Goal: Task Accomplishment & Management: Use online tool/utility

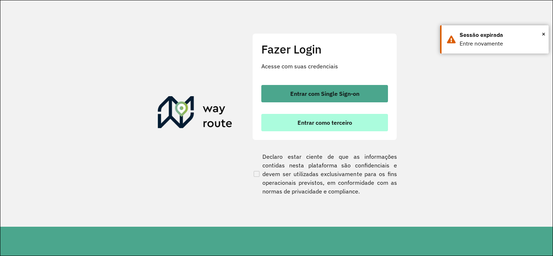
click at [293, 124] on button "Entrar como terceiro" at bounding box center [324, 122] width 127 height 17
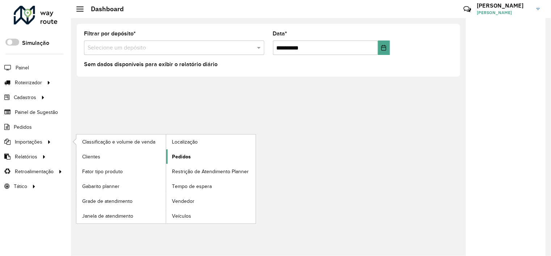
click at [184, 157] on span "Pedidos" at bounding box center [181, 157] width 19 height 8
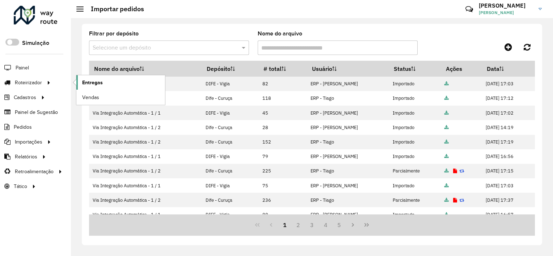
click at [83, 83] on span "Entregas" at bounding box center [92, 83] width 21 height 8
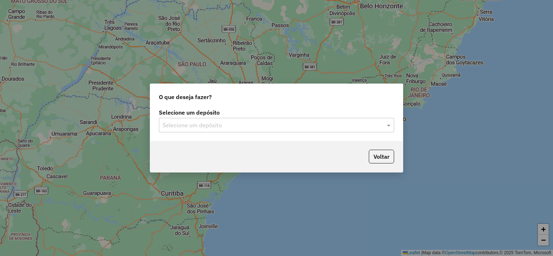
click at [181, 128] on input "text" at bounding box center [270, 125] width 214 height 9
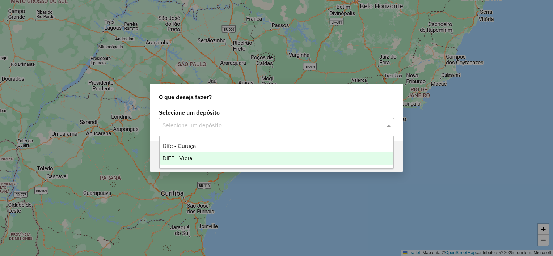
click at [178, 157] on span "DIFE - Vigia" at bounding box center [178, 158] width 30 height 6
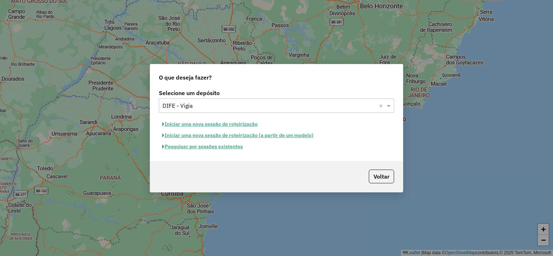
click at [189, 125] on button "Iniciar uma nova sessão de roteirização" at bounding box center [210, 124] width 102 height 11
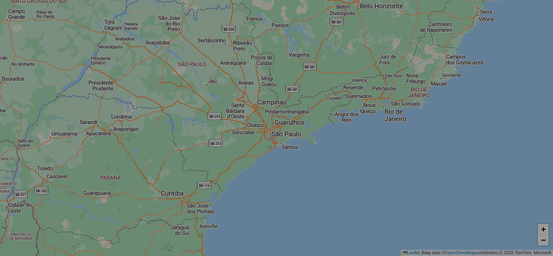
select select "*"
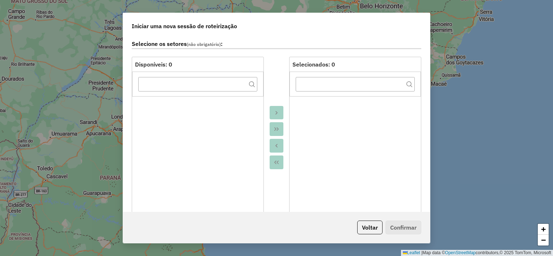
scroll to position [109, 0]
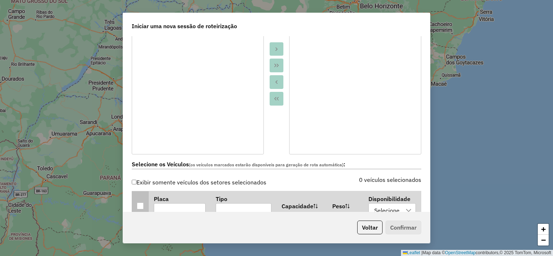
click at [141, 203] on div at bounding box center [140, 206] width 7 height 7
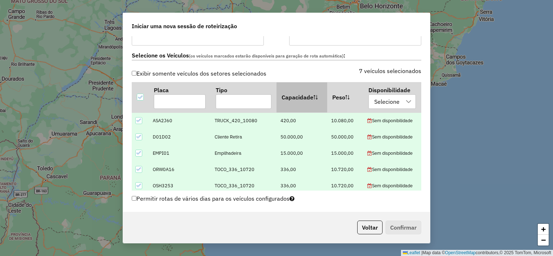
scroll to position [290, 0]
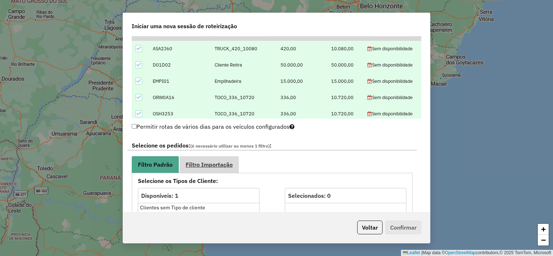
click at [220, 163] on span "Filtro Importação" at bounding box center [209, 165] width 47 height 6
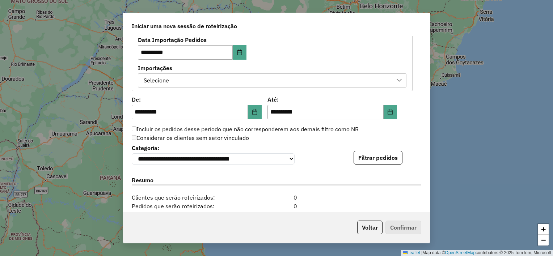
scroll to position [435, 0]
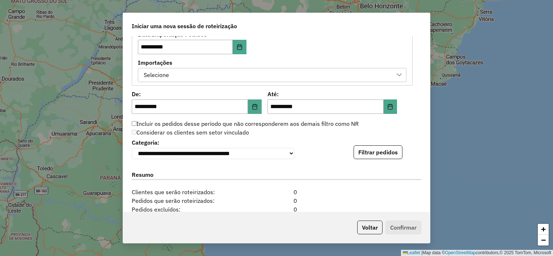
click at [201, 71] on div "Selecione" at bounding box center [266, 75] width 251 height 14
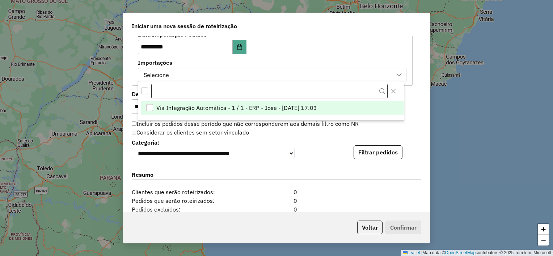
scroll to position [5, 33]
click at [161, 109] on span "Via Integração Automática - 1 / 1 - ERP - Jose - [DATE] 17:03" at bounding box center [236, 108] width 161 height 9
click at [256, 59] on label "Importações" at bounding box center [272, 62] width 269 height 9
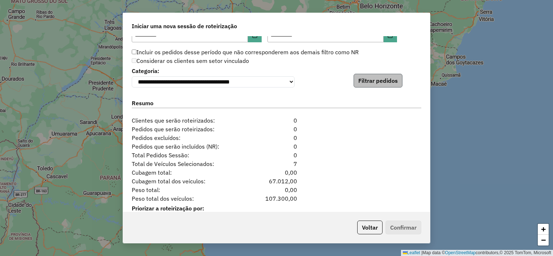
scroll to position [507, 0]
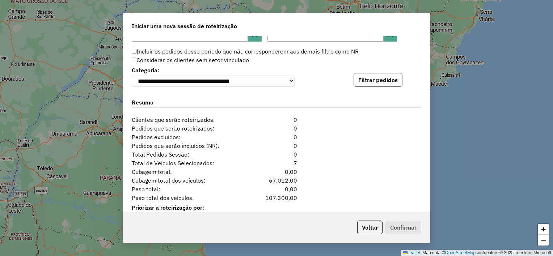
click at [382, 80] on button "Filtrar pedidos" at bounding box center [378, 80] width 49 height 14
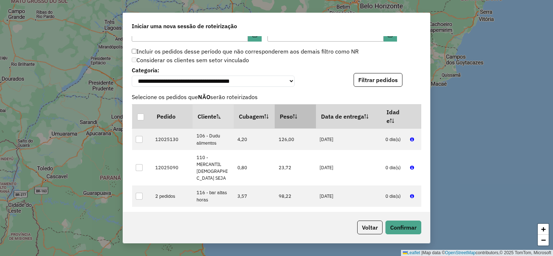
click at [292, 113] on th "Peso" at bounding box center [295, 117] width 41 height 24
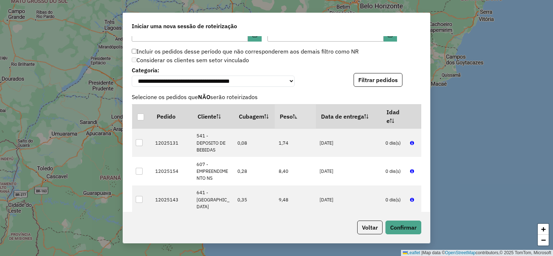
click at [292, 113] on th "Peso" at bounding box center [295, 117] width 41 height 24
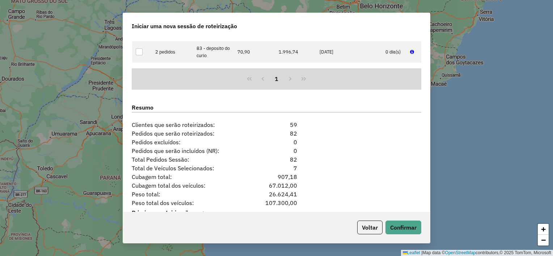
scroll to position [652, 0]
click at [402, 226] on button "Confirmar" at bounding box center [404, 228] width 36 height 14
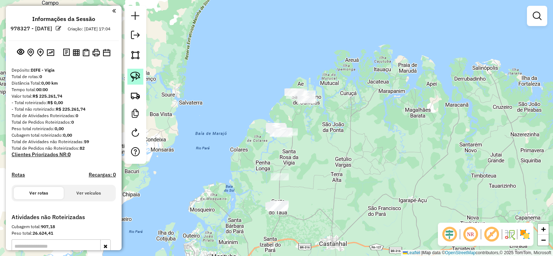
click at [134, 78] on img at bounding box center [135, 77] width 10 height 10
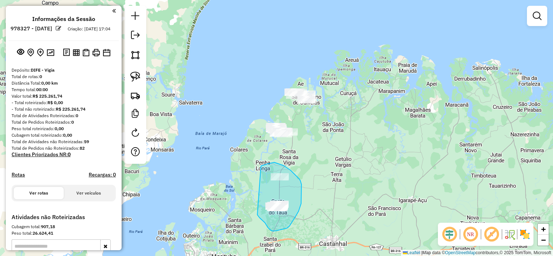
drag, startPoint x: 261, startPoint y: 166, endPoint x: 256, endPoint y: 214, distance: 48.4
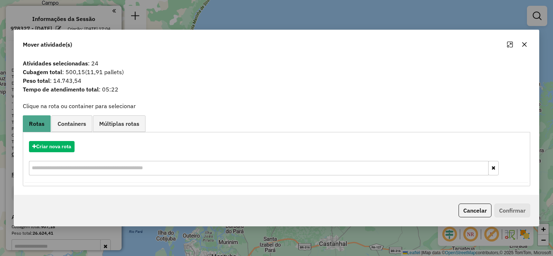
click at [524, 43] on icon "button" at bounding box center [525, 45] width 6 height 6
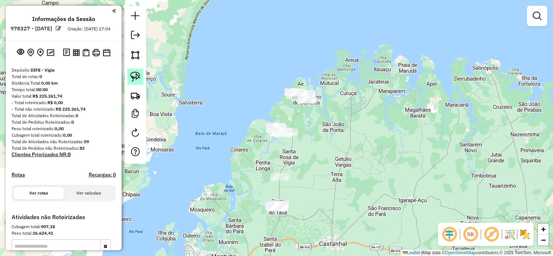
click at [139, 77] on img at bounding box center [135, 77] width 10 height 10
drag, startPoint x: 286, startPoint y: 83, endPoint x: 272, endPoint y: 97, distance: 20.2
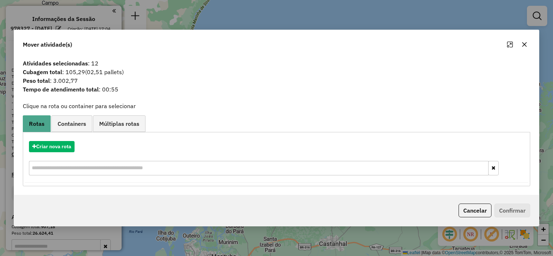
click at [521, 45] on button "button" at bounding box center [525, 45] width 12 height 12
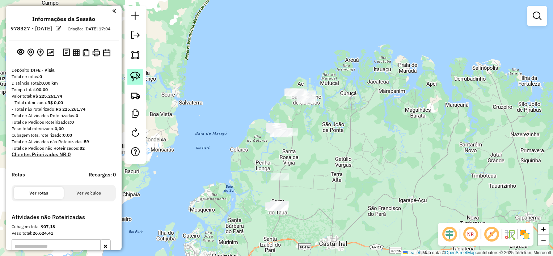
click at [143, 79] on link at bounding box center [135, 77] width 16 height 16
drag, startPoint x: 281, startPoint y: 109, endPoint x: 258, endPoint y: 132, distance: 32.0
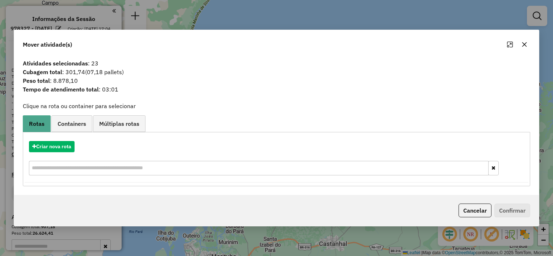
click at [520, 45] on button "button" at bounding box center [525, 45] width 12 height 12
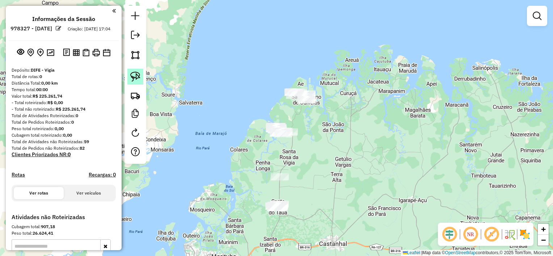
click at [135, 76] on img at bounding box center [135, 77] width 10 height 10
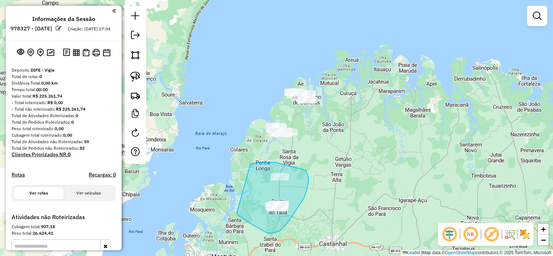
drag, startPoint x: 251, startPoint y: 164, endPoint x: 237, endPoint y: 214, distance: 51.9
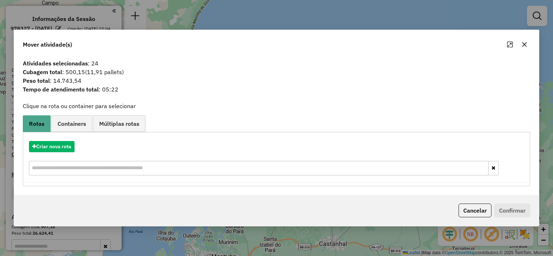
click at [526, 46] on icon "button" at bounding box center [525, 44] width 5 height 5
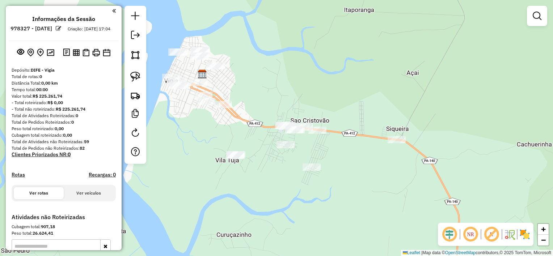
drag, startPoint x: 263, startPoint y: 140, endPoint x: 302, endPoint y: 192, distance: 64.9
click at [302, 192] on div "Janela de atendimento Grade de atendimento Capacidade Transportadoras Veículos …" at bounding box center [276, 128] width 553 height 256
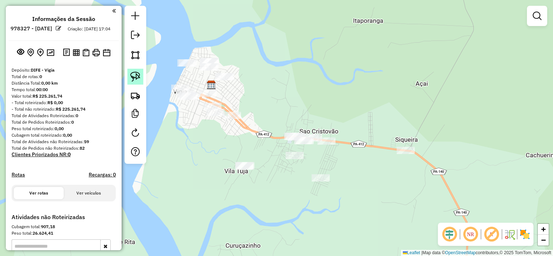
click at [138, 79] on img at bounding box center [135, 77] width 10 height 10
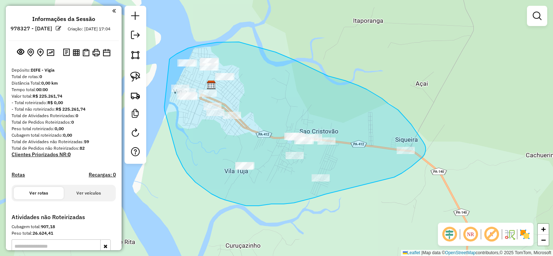
drag, startPoint x: 170, startPoint y: 59, endPoint x: 164, endPoint y: 107, distance: 48.5
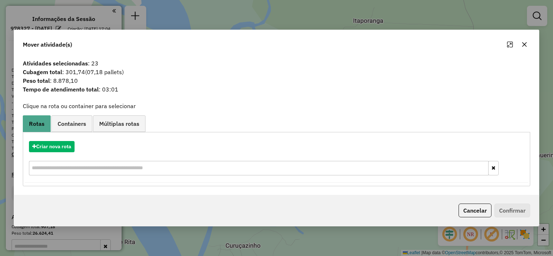
click at [520, 45] on button "button" at bounding box center [525, 45] width 12 height 12
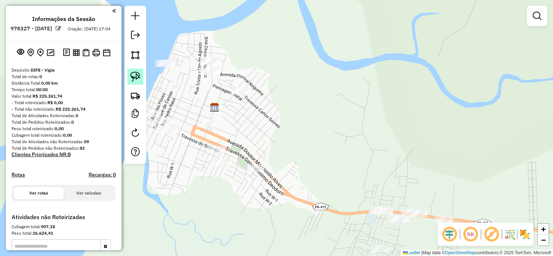
click at [136, 75] on img at bounding box center [135, 77] width 10 height 10
drag, startPoint x: 190, startPoint y: 52, endPoint x: 219, endPoint y: 56, distance: 29.6
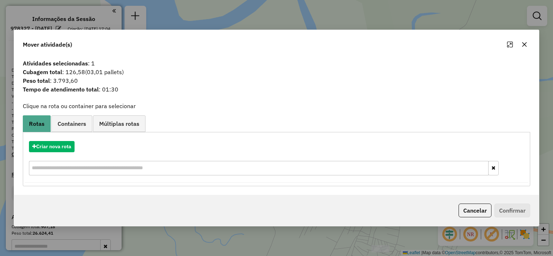
click at [524, 46] on icon "button" at bounding box center [525, 45] width 6 height 6
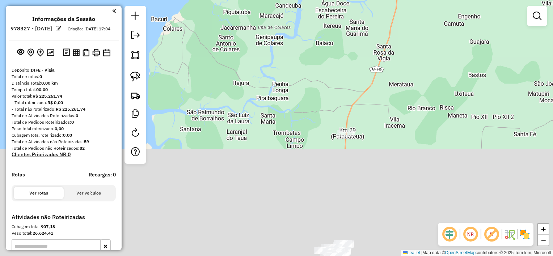
drag, startPoint x: 368, startPoint y: 223, endPoint x: 370, endPoint y: 26, distance: 197.0
click at [369, 25] on div "Janela de atendimento Grade de atendimento Capacidade Transportadoras Veículos …" at bounding box center [276, 128] width 553 height 256
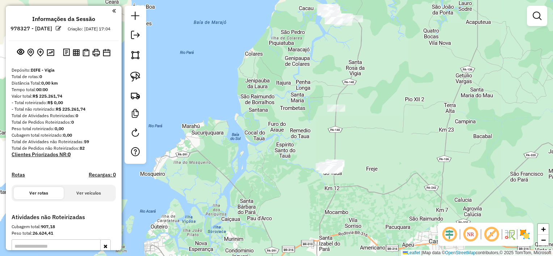
drag, startPoint x: 328, startPoint y: 129, endPoint x: 288, endPoint y: 113, distance: 43.7
click at [325, 126] on div "Janela de atendimento Grade de atendimento Capacidade Transportadoras Veículos …" at bounding box center [276, 128] width 553 height 256
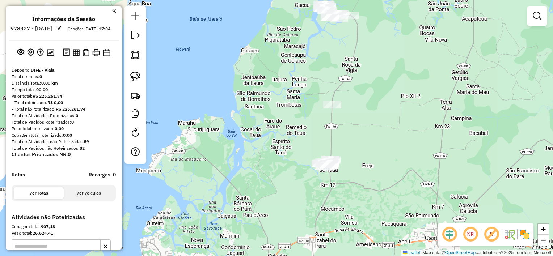
drag, startPoint x: 134, startPoint y: 75, endPoint x: 192, endPoint y: 91, distance: 60.6
click at [134, 75] on img at bounding box center [135, 77] width 10 height 10
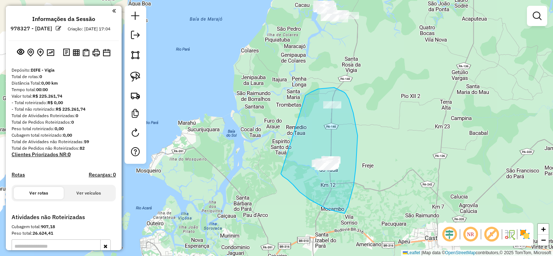
drag, startPoint x: 306, startPoint y: 96, endPoint x: 281, endPoint y: 174, distance: 82.4
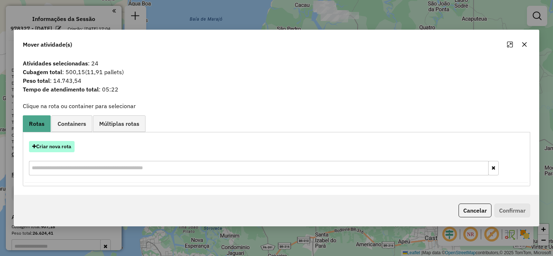
click at [62, 148] on button "Criar nova rota" at bounding box center [52, 146] width 46 height 11
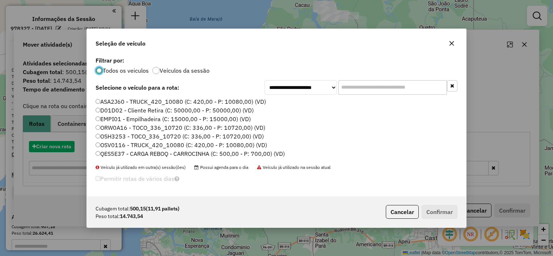
scroll to position [4, 2]
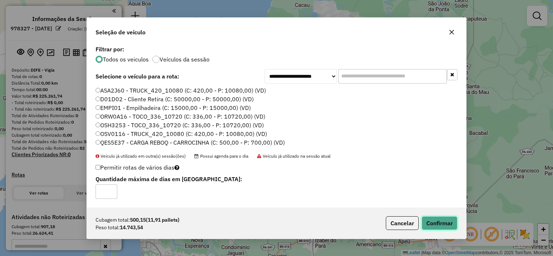
click at [435, 225] on button "Confirmar" at bounding box center [440, 224] width 36 height 14
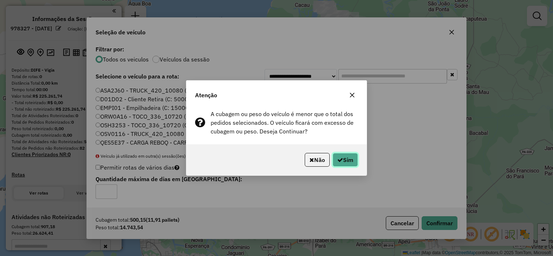
click at [338, 160] on icon "button" at bounding box center [341, 160] width 6 height 6
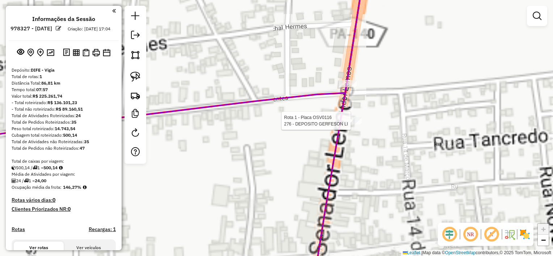
click at [349, 125] on div at bounding box center [353, 120] width 18 height 7
select select "**********"
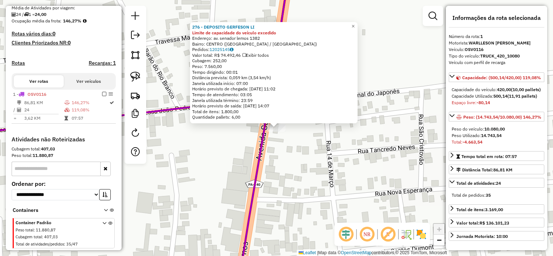
scroll to position [188, 0]
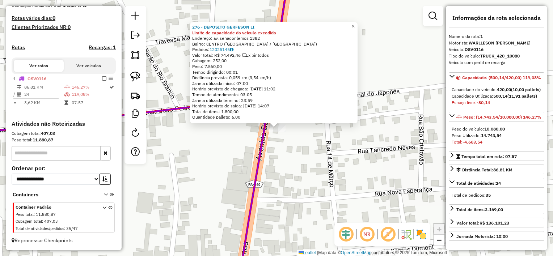
click at [302, 142] on div "276 - DEPOSITO GERFESON LI Limite de capacidade do veículo excedido Endereço: […" at bounding box center [276, 128] width 553 height 256
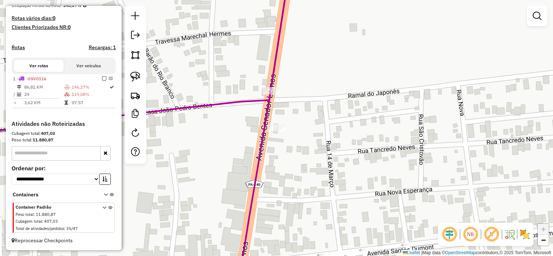
drag, startPoint x: 135, startPoint y: 83, endPoint x: 180, endPoint y: 104, distance: 49.4
click at [135, 83] on link at bounding box center [135, 77] width 16 height 16
drag, startPoint x: 251, startPoint y: 121, endPoint x: 256, endPoint y: 135, distance: 15.9
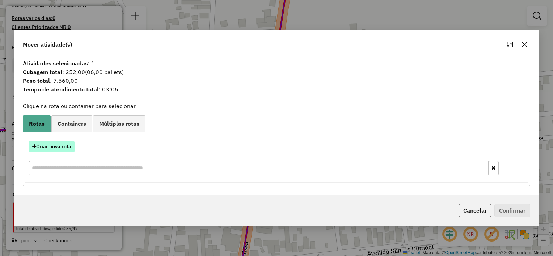
click at [61, 149] on button "Criar nova rota" at bounding box center [52, 146] width 46 height 11
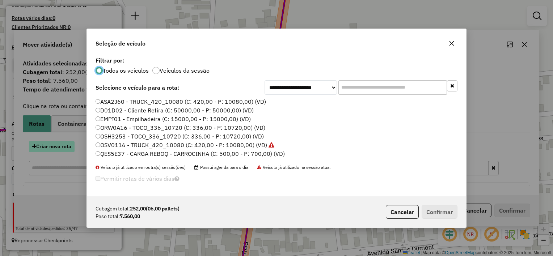
scroll to position [4, 2]
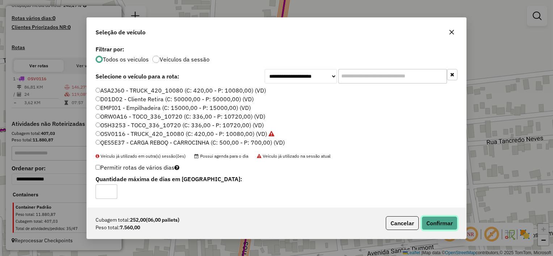
click at [443, 220] on button "Confirmar" at bounding box center [440, 224] width 36 height 14
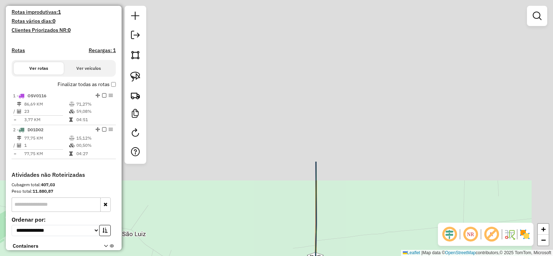
drag, startPoint x: 369, startPoint y: 62, endPoint x: 326, endPoint y: 250, distance: 192.8
click at [326, 250] on div "Janela de atendimento Grade de atendimento Capacidade Transportadoras Veículos …" at bounding box center [276, 128] width 553 height 256
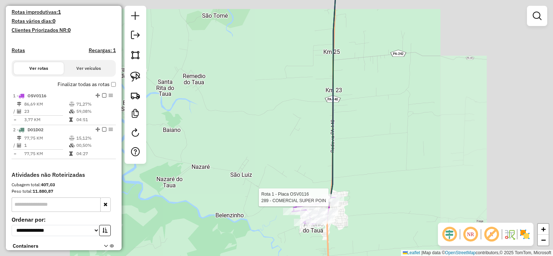
drag, startPoint x: 339, startPoint y: 58, endPoint x: 314, endPoint y: 217, distance: 161.4
click at [314, 217] on div "Rota 1 - Placa OSV0116 289 - COMERCIAL SUPER POIN Janela de atendimento Grade d…" at bounding box center [276, 128] width 553 height 256
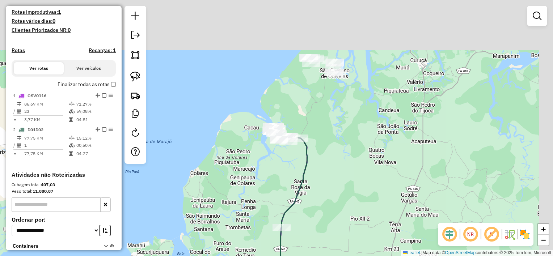
drag, startPoint x: 353, startPoint y: 70, endPoint x: 268, endPoint y: 219, distance: 172.1
click at [275, 219] on icon at bounding box center [291, 207] width 33 height 154
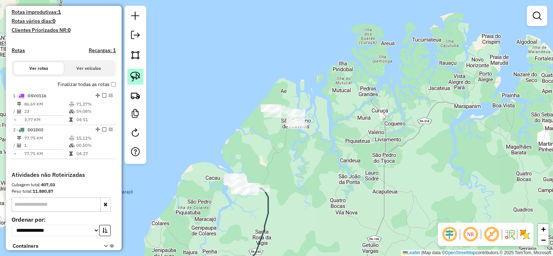
click at [134, 73] on img at bounding box center [135, 77] width 10 height 10
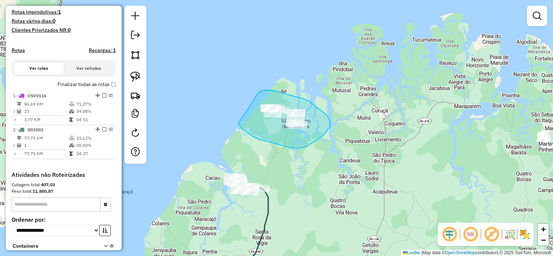
drag, startPoint x: 262, startPoint y: 91, endPoint x: 238, endPoint y: 124, distance: 40.7
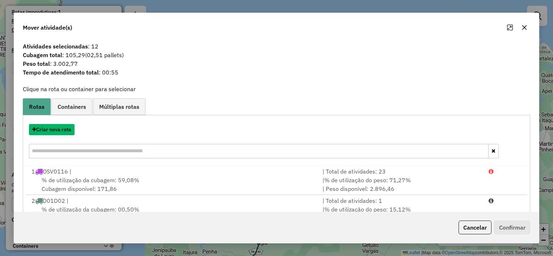
click at [57, 131] on button "Criar nova rota" at bounding box center [52, 129] width 46 height 11
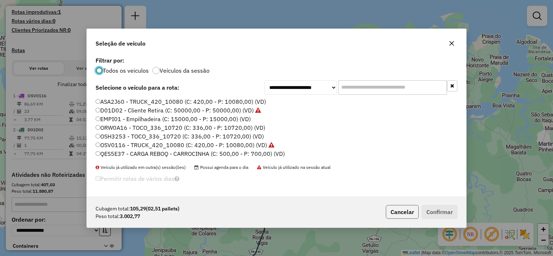
click at [413, 206] on button "Cancelar" at bounding box center [402, 212] width 33 height 14
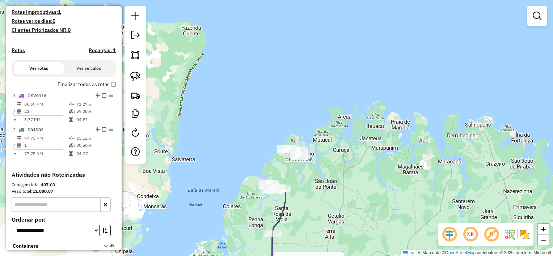
drag, startPoint x: 290, startPoint y: 223, endPoint x: 306, endPoint y: 92, distance: 132.1
click at [306, 92] on div "Rota 1 - Placa OSV0116 289 - COMERCIAL SUPER POIN Janela de atendimento Grade d…" at bounding box center [276, 128] width 553 height 256
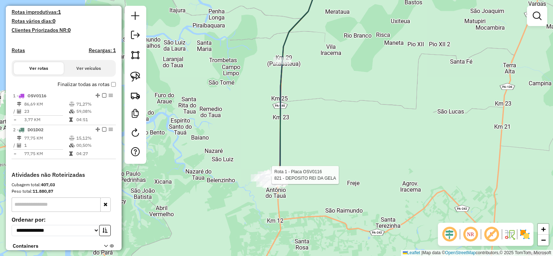
select select "**********"
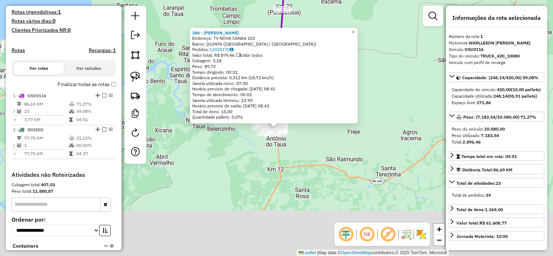
scroll to position [246, 0]
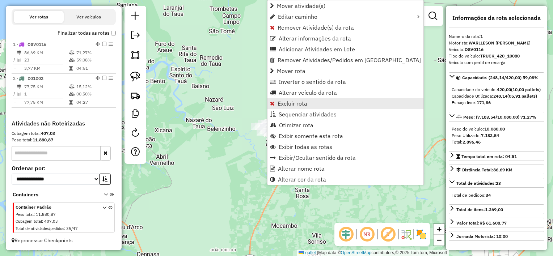
click at [293, 105] on span "Excluir rota" at bounding box center [293, 104] width 30 height 6
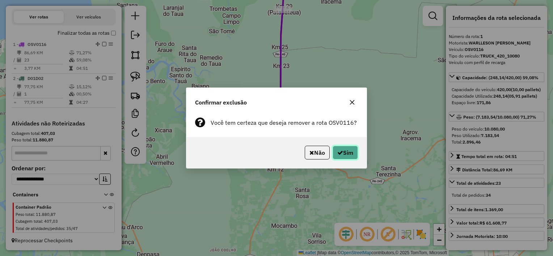
click at [347, 157] on button "Sim" at bounding box center [345, 153] width 25 height 14
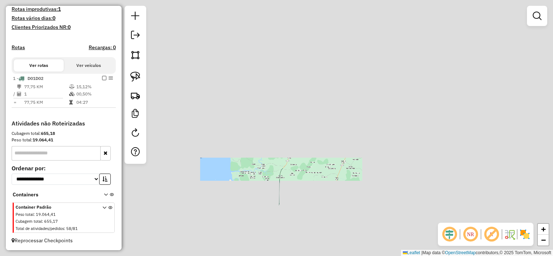
scroll to position [197, 0]
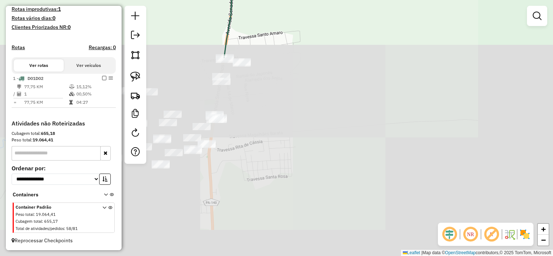
drag, startPoint x: 276, startPoint y: 231, endPoint x: 224, endPoint y: 7, distance: 230.8
click at [224, 7] on div "Janela de atendimento Grade de atendimento Capacidade Transportadoras Veículos …" at bounding box center [276, 128] width 553 height 256
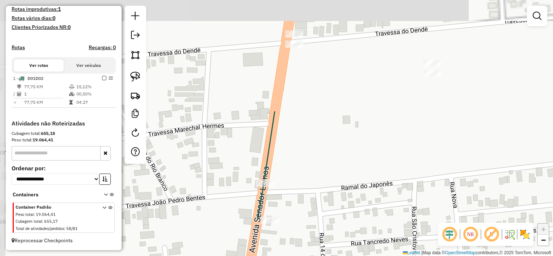
drag, startPoint x: 235, startPoint y: 64, endPoint x: 393, endPoint y: 202, distance: 209.0
click at [393, 202] on div "Janela de atendimento Grade de atendimento Capacidade Transportadoras Veículos …" at bounding box center [276, 128] width 553 height 256
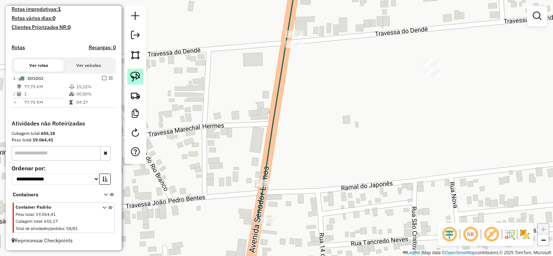
click at [135, 75] on img at bounding box center [135, 77] width 10 height 10
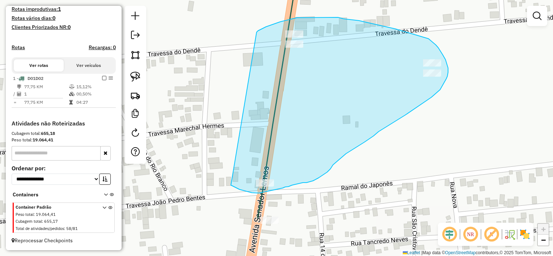
drag, startPoint x: 258, startPoint y: 32, endPoint x: 231, endPoint y: 185, distance: 156.2
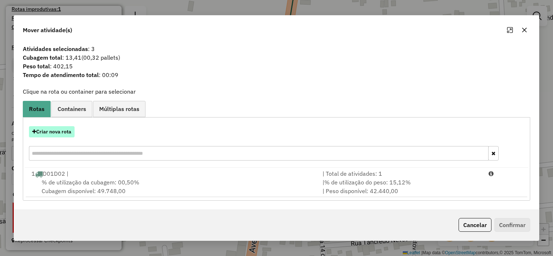
click at [55, 135] on button "Criar nova rota" at bounding box center [52, 131] width 46 height 11
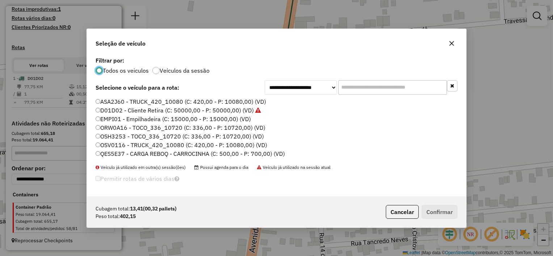
scroll to position [4, 2]
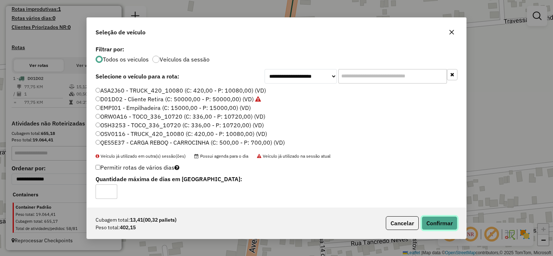
click at [444, 220] on button "Confirmar" at bounding box center [440, 224] width 36 height 14
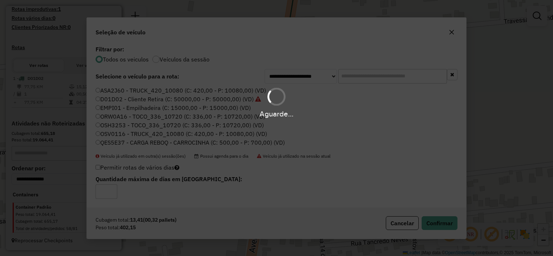
scroll to position [246, 0]
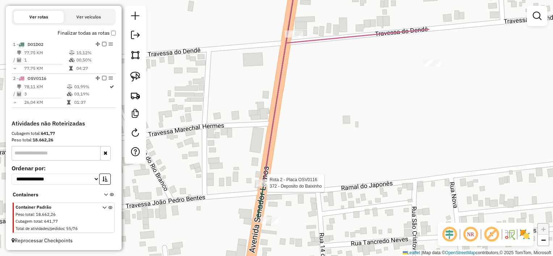
select select "**********"
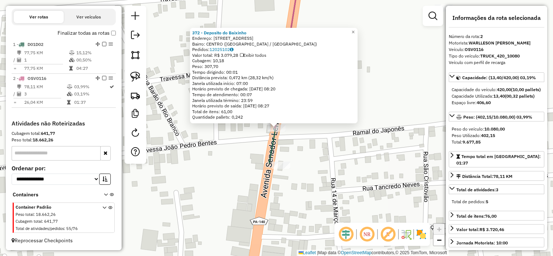
click at [405, 121] on div "372 - Deposito do Baixinho Endereço: AV Senador Lemos 2 Bairro: CENTRO ([GEOGRA…" at bounding box center [276, 128] width 553 height 256
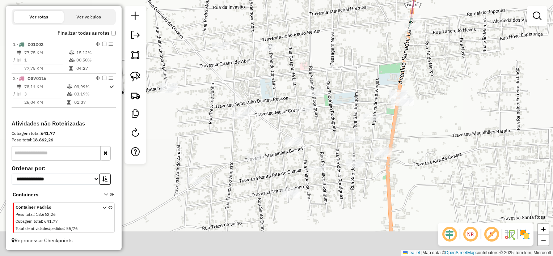
drag, startPoint x: 294, startPoint y: 189, endPoint x: 414, endPoint y: 49, distance: 184.2
click at [414, 49] on div "Janela de atendimento Grade de atendimento Capacidade Transportadoras Veículos …" at bounding box center [276, 128] width 553 height 256
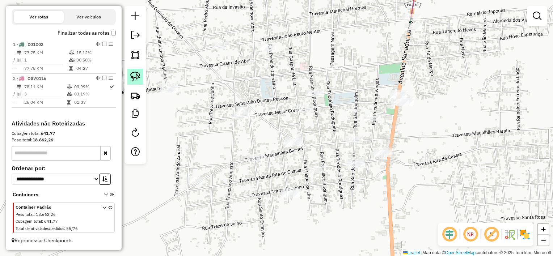
click at [135, 74] on img at bounding box center [135, 77] width 10 height 10
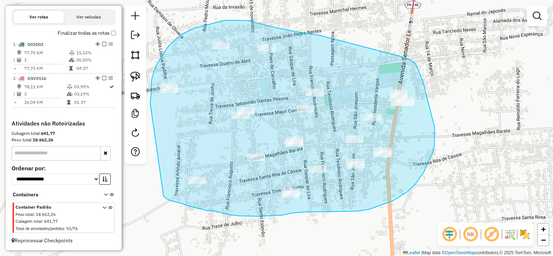
drag, startPoint x: 150, startPoint y: 103, endPoint x: 164, endPoint y: 197, distance: 94.4
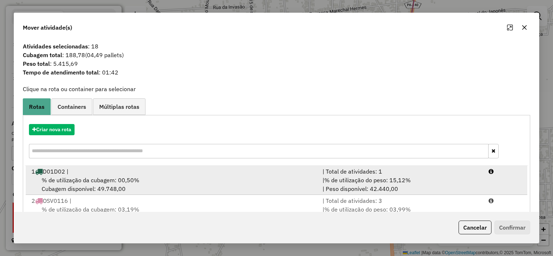
scroll to position [24, 0]
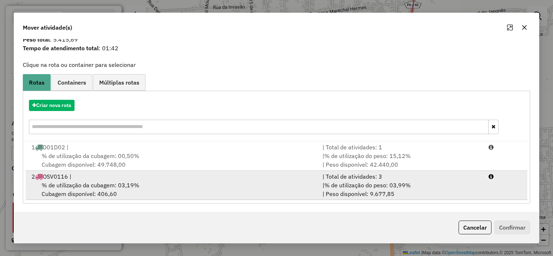
click at [72, 182] on span "% de utilização da cubagem: 03,19%" at bounding box center [91, 185] width 98 height 7
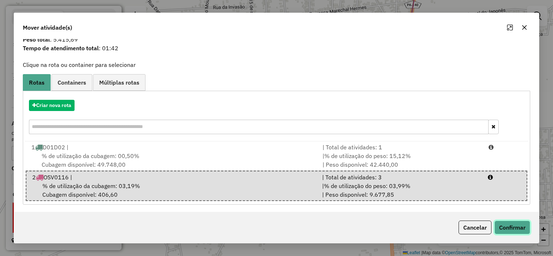
click at [523, 223] on button "Confirmar" at bounding box center [513, 228] width 36 height 14
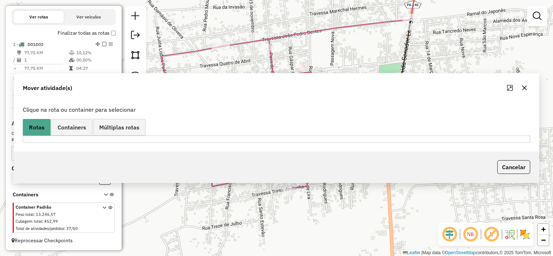
scroll to position [0, 0]
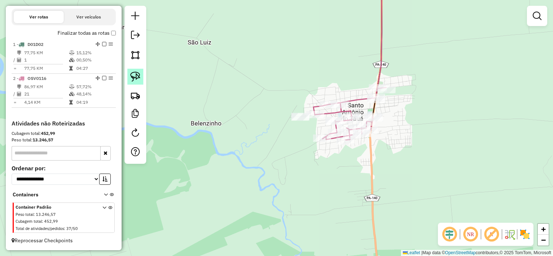
click at [133, 78] on img at bounding box center [135, 77] width 10 height 10
drag, startPoint x: 293, startPoint y: 128, endPoint x: 288, endPoint y: 104, distance: 24.5
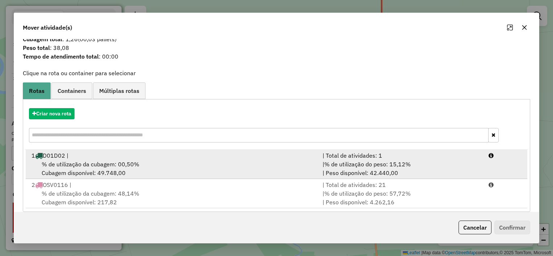
scroll to position [24, 0]
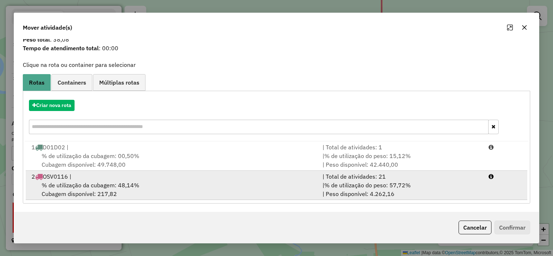
click at [68, 180] on div "2 OSV0116 |" at bounding box center [172, 176] width 291 height 9
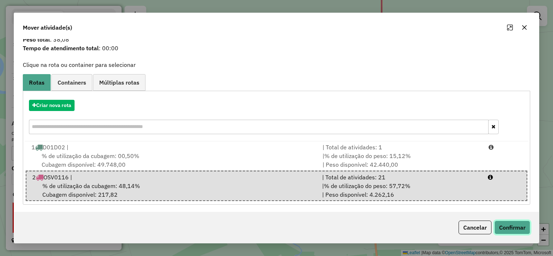
click at [502, 223] on button "Confirmar" at bounding box center [513, 228] width 36 height 14
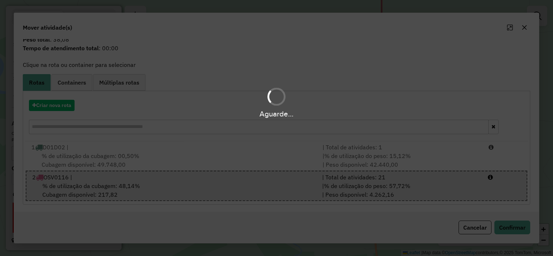
scroll to position [0, 0]
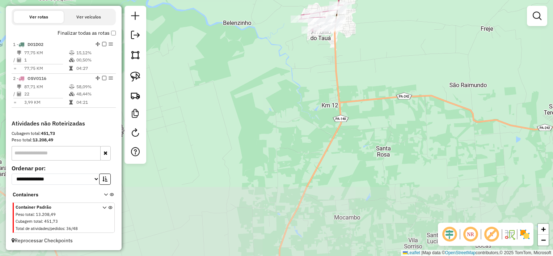
drag, startPoint x: 338, startPoint y: 178, endPoint x: 354, endPoint y: 55, distance: 124.2
click at [354, 55] on div "Janela de atendimento Grade de atendimento Capacidade Transportadoras Veículos …" at bounding box center [276, 128] width 553 height 256
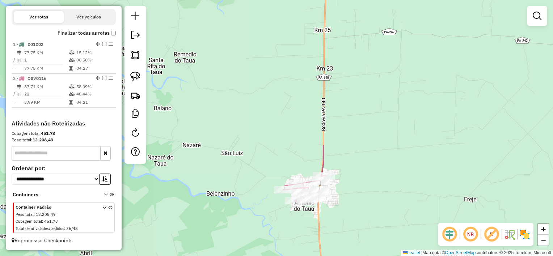
drag, startPoint x: 338, startPoint y: 130, endPoint x: 331, endPoint y: 252, distance: 123.0
click at [332, 256] on html "Aguarde... Pop-up bloqueado! Seu navegador bloqueou automáticamente a abertura …" at bounding box center [276, 128] width 553 height 256
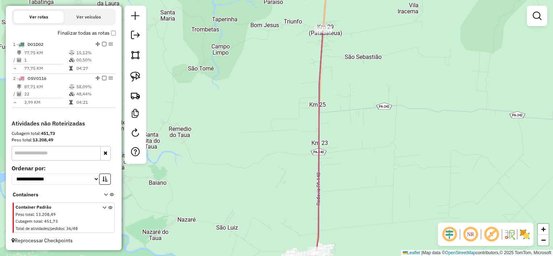
drag, startPoint x: 358, startPoint y: 121, endPoint x: 351, endPoint y: 187, distance: 67.0
click at [351, 199] on div "Janela de atendimento Grade de atendimento Capacidade Transportadoras Veículos …" at bounding box center [276, 128] width 553 height 256
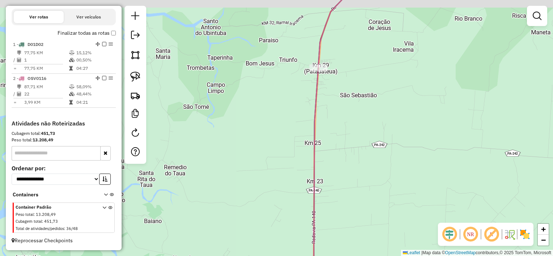
drag, startPoint x: 349, startPoint y: 147, endPoint x: 329, endPoint y: 225, distance: 80.0
click at [331, 226] on div "Janela de atendimento Grade de atendimento Capacidade Transportadoras Veículos …" at bounding box center [276, 128] width 553 height 256
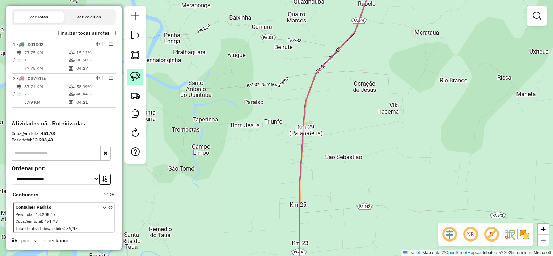
drag, startPoint x: 139, startPoint y: 75, endPoint x: 141, endPoint y: 80, distance: 6.0
click at [139, 75] on img at bounding box center [135, 77] width 10 height 10
drag, startPoint x: 290, startPoint y: 117, endPoint x: 288, endPoint y: 146, distance: 29.4
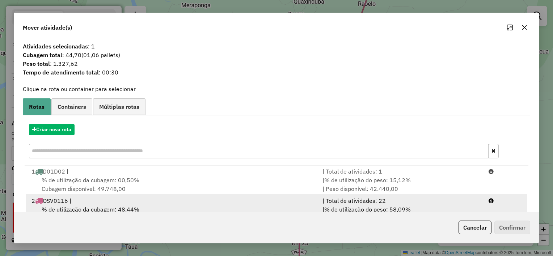
click at [142, 201] on div "2 OSV0116 |" at bounding box center [172, 201] width 291 height 9
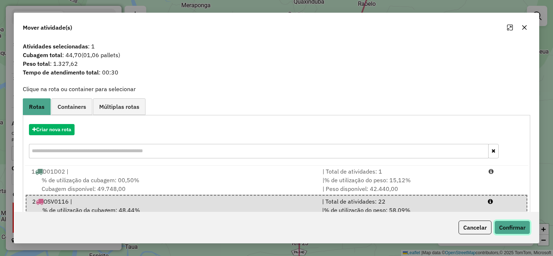
click at [504, 225] on button "Confirmar" at bounding box center [513, 228] width 36 height 14
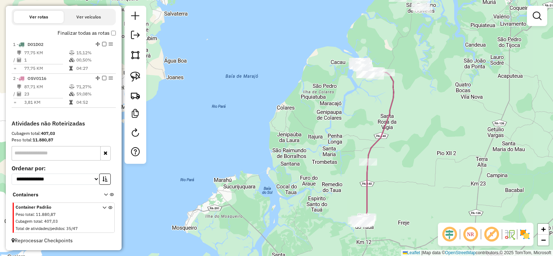
drag, startPoint x: 411, startPoint y: 78, endPoint x: 395, endPoint y: 188, distance: 110.5
click at [395, 192] on div "Janela de atendimento Grade de atendimento Capacidade Transportadoras Veículos …" at bounding box center [276, 128] width 553 height 256
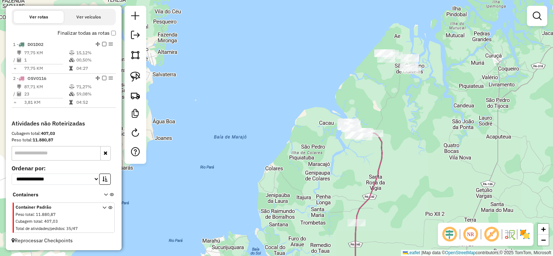
drag, startPoint x: 416, startPoint y: 74, endPoint x: 353, endPoint y: 170, distance: 115.1
click at [353, 170] on div "Janela de atendimento Grade de atendimento Capacidade Transportadoras Veículos …" at bounding box center [276, 128] width 553 height 256
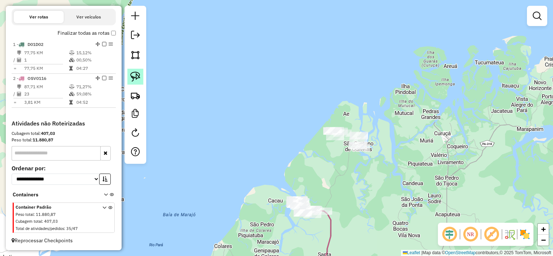
click at [137, 82] on link at bounding box center [135, 77] width 16 height 16
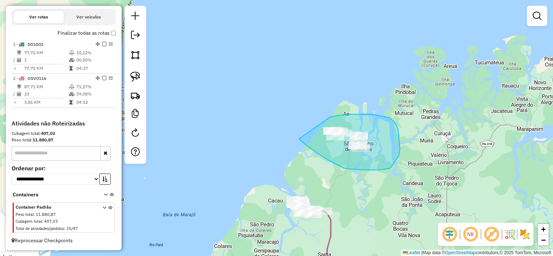
drag, startPoint x: 330, startPoint y: 117, endPoint x: 299, endPoint y: 139, distance: 38.0
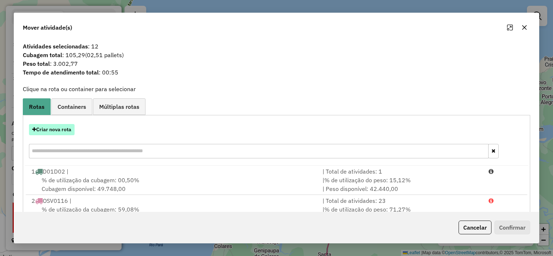
click at [53, 132] on button "Criar nova rota" at bounding box center [52, 129] width 46 height 11
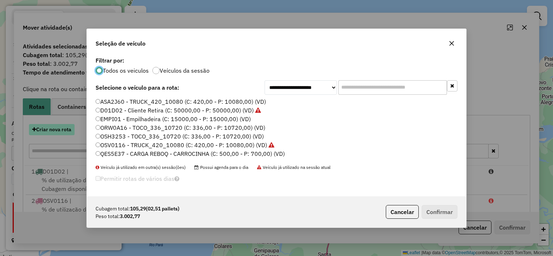
scroll to position [4, 2]
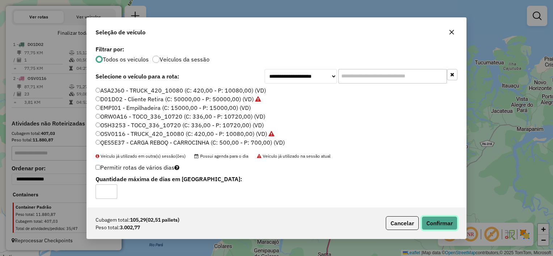
click at [439, 229] on button "Confirmar" at bounding box center [440, 224] width 36 height 14
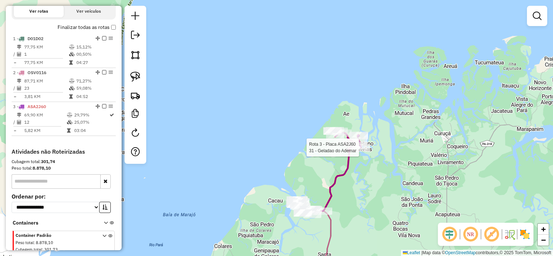
select select "**********"
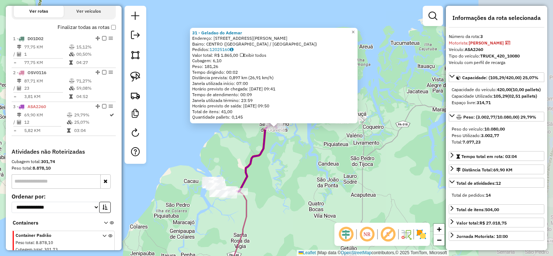
scroll to position [280, 0]
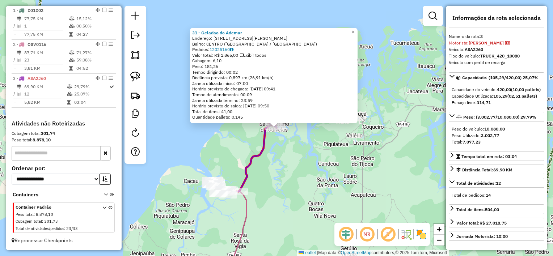
click at [332, 178] on div "31 - Geladao do Ademar Endereço: [STREET_ADDRESS][PERSON_NAME] Bairro: [GEOGRAP…" at bounding box center [276, 128] width 553 height 256
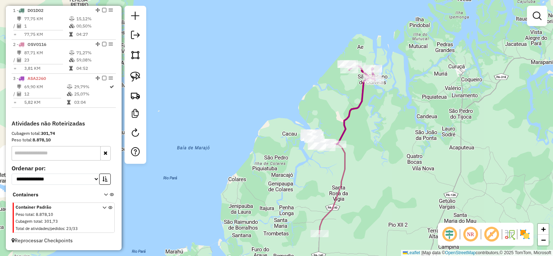
drag, startPoint x: 267, startPoint y: 174, endPoint x: 365, endPoint y: 126, distance: 109.3
click at [365, 126] on div "Janela de atendimento Grade de atendimento Capacidade Transportadoras Veículos …" at bounding box center [276, 128] width 553 height 256
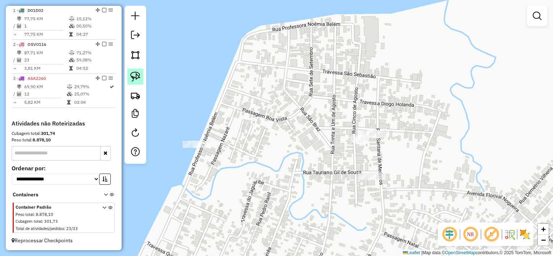
click at [135, 76] on img at bounding box center [135, 77] width 10 height 10
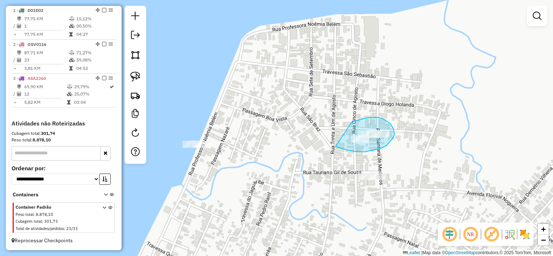
drag, startPoint x: 351, startPoint y: 124, endPoint x: 336, endPoint y: 147, distance: 26.9
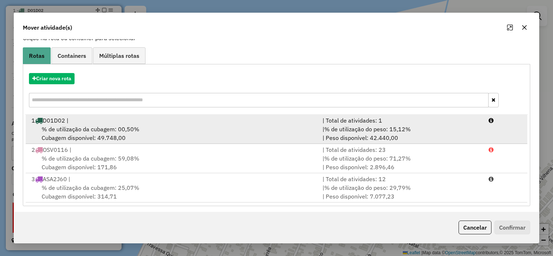
scroll to position [54, 0]
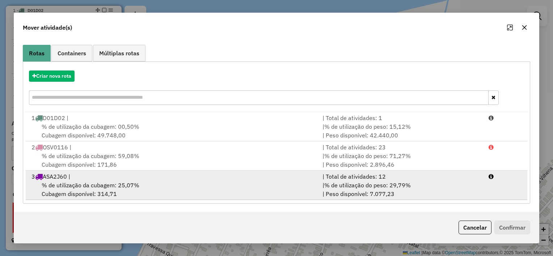
click at [104, 187] on span "% de utilização da cubagem: 25,07%" at bounding box center [91, 185] width 98 height 7
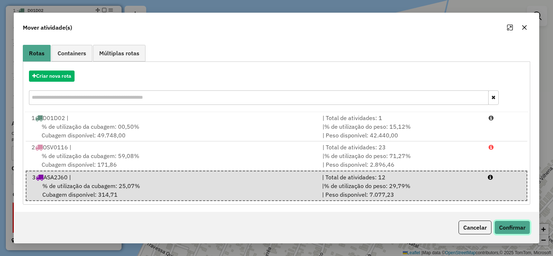
click at [506, 226] on button "Confirmar" at bounding box center [513, 228] width 36 height 14
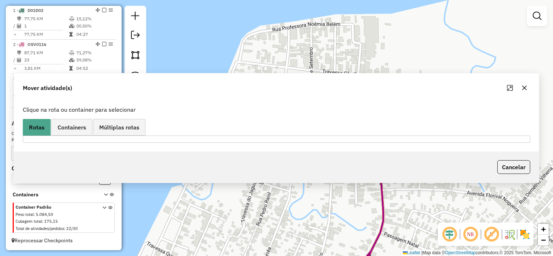
scroll to position [0, 0]
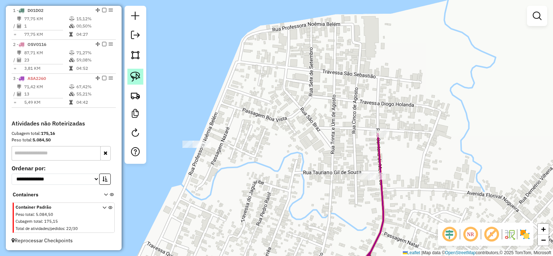
click at [136, 72] on img at bounding box center [135, 77] width 10 height 10
drag, startPoint x: 189, startPoint y: 127, endPoint x: 175, endPoint y: 151, distance: 27.6
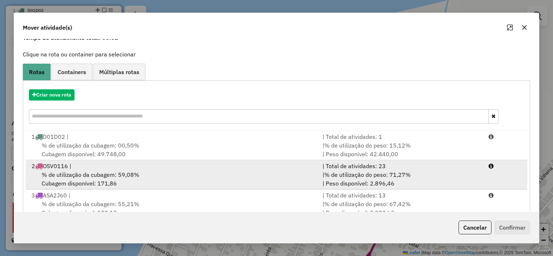
scroll to position [54, 0]
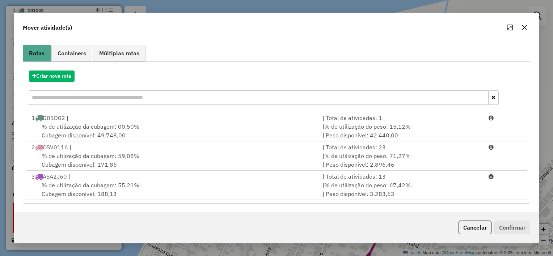
click at [524, 29] on icon "button" at bounding box center [525, 27] width 5 height 5
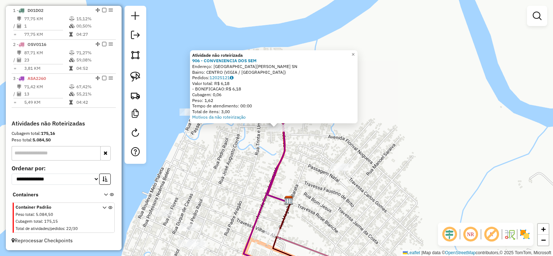
click at [251, 140] on div "Atividade não roteirizada 906 - CONVENIENCIA DOS SEM Endereço: Rua Santana de M…" at bounding box center [276, 128] width 553 height 256
click at [307, 143] on div "Atividade não roteirizada 906 - CONVENIENCIA DOS SEM Endereço: Rua Santana de M…" at bounding box center [276, 128] width 553 height 256
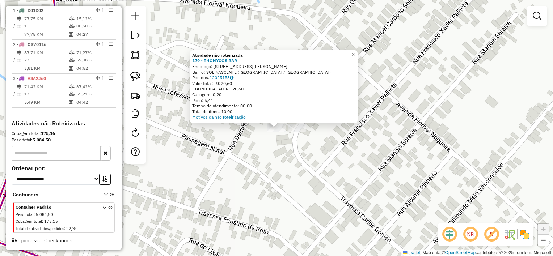
click at [268, 157] on div "Atividade não roteirizada 179 - THONYCOS BAR Endereço: [STREET_ADDRESS]: SOL NA…" at bounding box center [276, 128] width 553 height 256
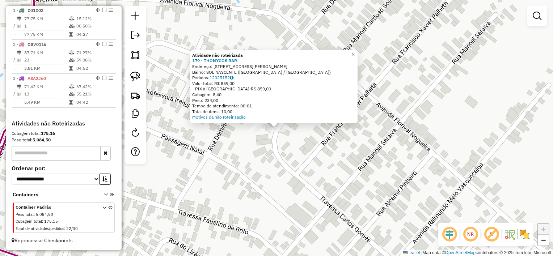
click at [213, 162] on div "Atividade não roteirizada 179 - THONYCOS BAR Endereço: [STREET_ADDRESS]: SOL NA…" at bounding box center [276, 128] width 553 height 256
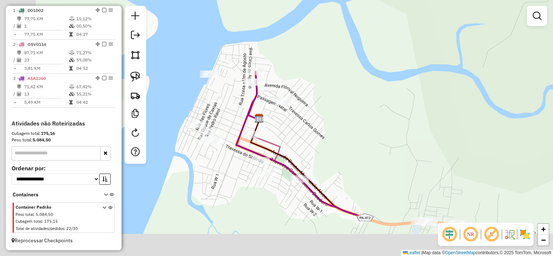
drag, startPoint x: 222, startPoint y: 207, endPoint x: 300, endPoint y: 125, distance: 113.2
click at [300, 125] on div "Janela de atendimento Grade de atendimento Capacidade Transportadoras Veículos …" at bounding box center [276, 128] width 553 height 256
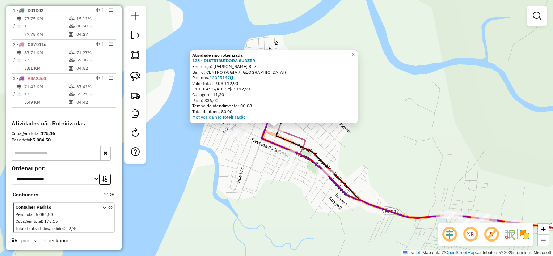
click at [250, 138] on div "Atividade não roteirizada 125 - DISTRIBUIDORA SUBZER Endereço: [PERSON_NAME] 82…" at bounding box center [276, 128] width 553 height 256
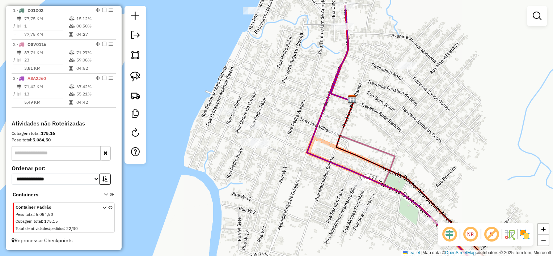
drag, startPoint x: 239, startPoint y: 119, endPoint x: 265, endPoint y: 112, distance: 27.3
click at [265, 113] on div "Janela de atendimento Grade de atendimento Capacidade Transportadoras Veículos …" at bounding box center [276, 128] width 553 height 256
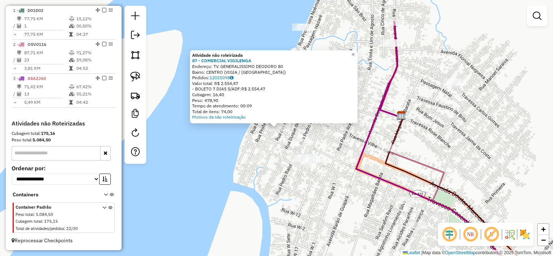
click at [233, 145] on div "Atividade não roteirizada 87 - COMERCIAL VIGILENGA Endereço: TV. GENERALISSIMO …" at bounding box center [276, 128] width 553 height 256
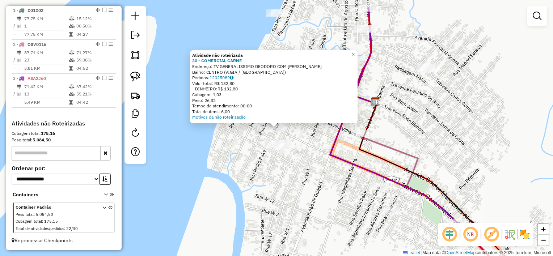
drag, startPoint x: 239, startPoint y: 147, endPoint x: 244, endPoint y: 146, distance: 5.8
click at [239, 147] on div "Atividade não roteirizada 30 - COMERCIAL CARNE Endereço: TV GENERALISSIMO DEODO…" at bounding box center [276, 128] width 553 height 256
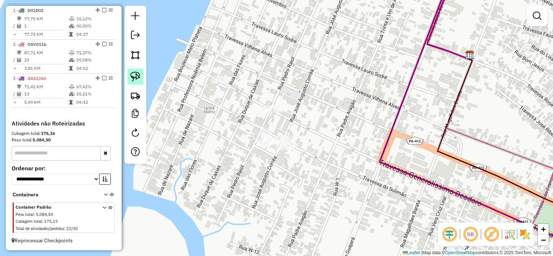
click at [135, 78] on img at bounding box center [135, 77] width 10 height 10
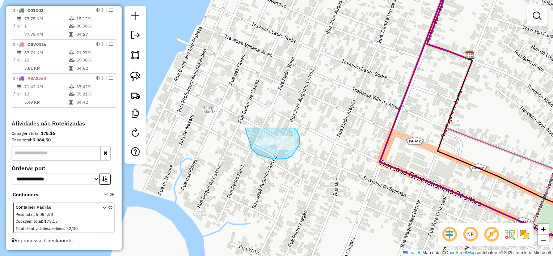
drag, startPoint x: 245, startPoint y: 128, endPoint x: 252, endPoint y: 151, distance: 23.6
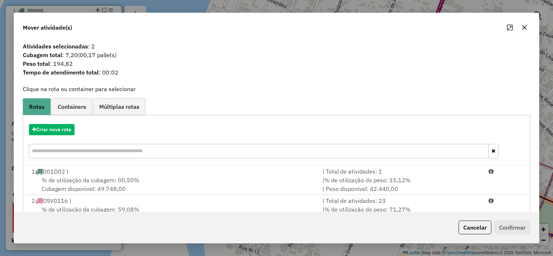
click at [523, 30] on icon "button" at bounding box center [525, 28] width 6 height 6
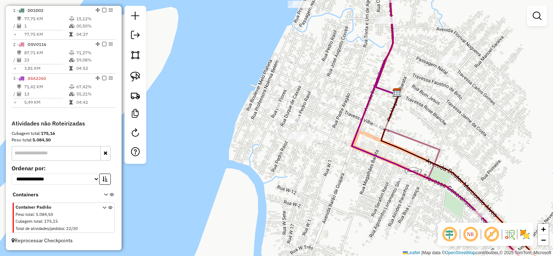
drag, startPoint x: 368, startPoint y: 207, endPoint x: 338, endPoint y: 149, distance: 65.4
click at [338, 149] on div "Janela de atendimento Grade de atendimento Capacidade Transportadoras Veículos …" at bounding box center [276, 128] width 553 height 256
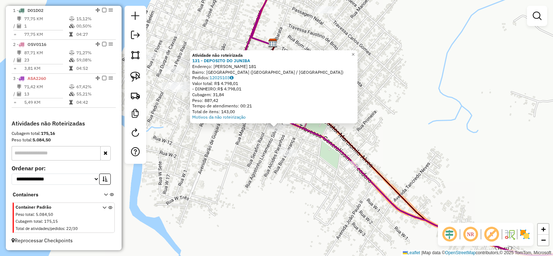
click at [259, 143] on div "Atividade não roteirizada 131 - DEPOSITO DO JUNIBA Endereço: SERAFIM RAIOL 181 …" at bounding box center [276, 128] width 553 height 256
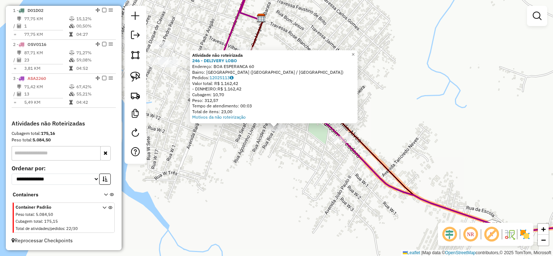
click at [239, 136] on div "Atividade não roteirizada 246 - DELIVERY LOBO Endereço: BOA ESPERANCA 60 Bairro…" at bounding box center [276, 128] width 553 height 256
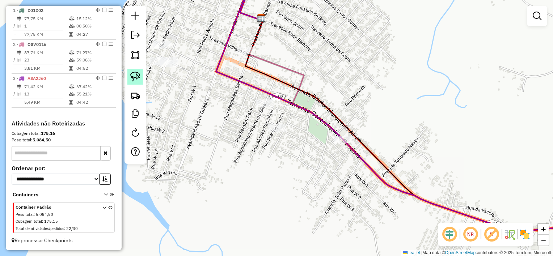
click at [137, 79] on img at bounding box center [135, 77] width 10 height 10
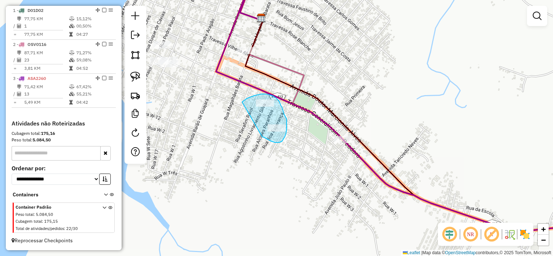
drag, startPoint x: 242, startPoint y: 102, endPoint x: 263, endPoint y: 137, distance: 40.6
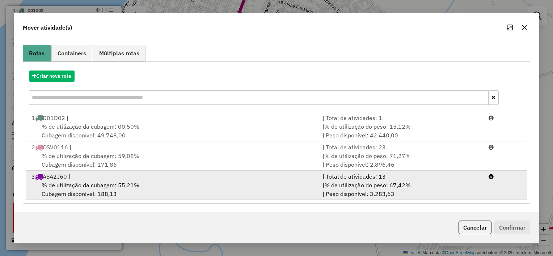
click at [92, 186] on span "% de utilização da cubagem: 55,21%" at bounding box center [91, 185] width 98 height 7
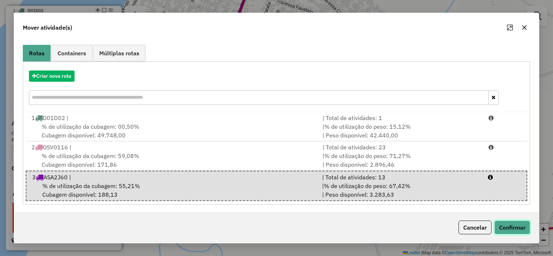
click at [500, 227] on button "Confirmar" at bounding box center [513, 228] width 36 height 14
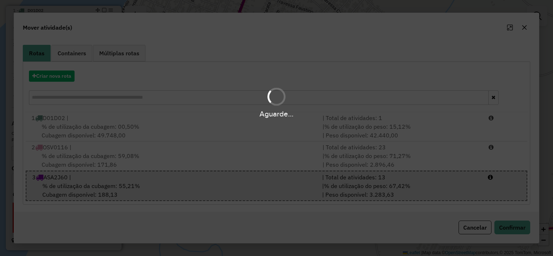
scroll to position [0, 0]
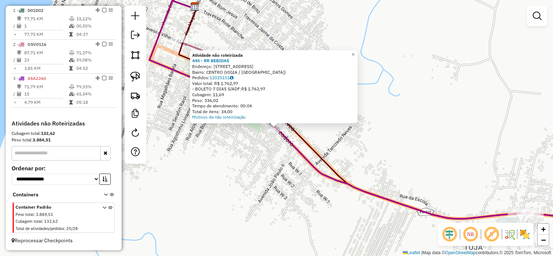
click at [240, 159] on div "Atividade não roteirizada 445 - RR BEBIDAS Endereço: [STREET_ADDRESS] Pedidos: …" at bounding box center [276, 128] width 553 height 256
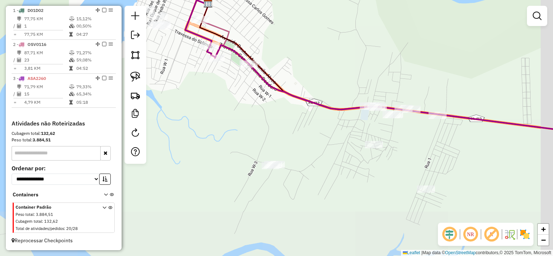
drag, startPoint x: 319, startPoint y: 209, endPoint x: 292, endPoint y: 125, distance: 88.5
click at [292, 125] on div "Janela de atendimento Grade de atendimento Capacidade Transportadoras Veículos …" at bounding box center [276, 128] width 553 height 256
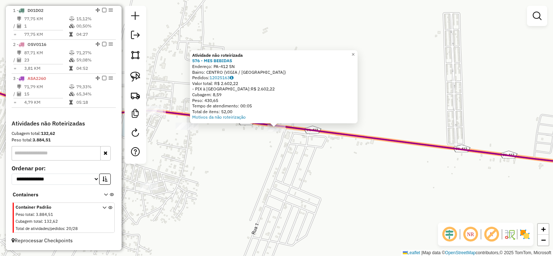
click at [287, 158] on div "Atividade não roteirizada 576 - MES BEBIDAS Endereço: PA-412 SN Bairro: CENTRO …" at bounding box center [276, 128] width 553 height 256
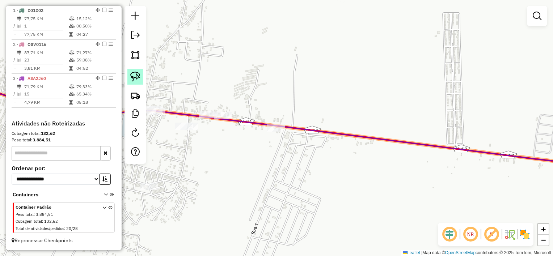
click at [135, 77] on img at bounding box center [135, 77] width 10 height 10
drag, startPoint x: 261, startPoint y: 136, endPoint x: 268, endPoint y: 146, distance: 12.0
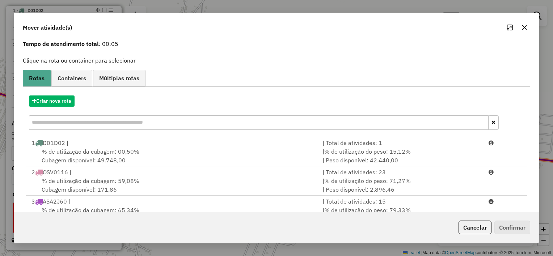
scroll to position [54, 0]
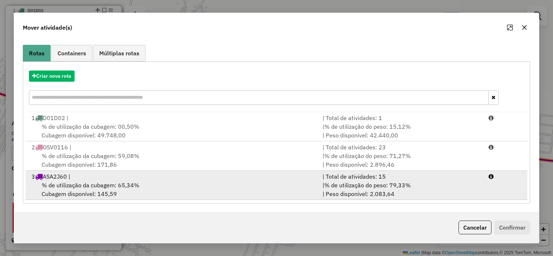
click at [70, 188] on span "% de utilização da cubagem: 65,34%" at bounding box center [91, 185] width 98 height 7
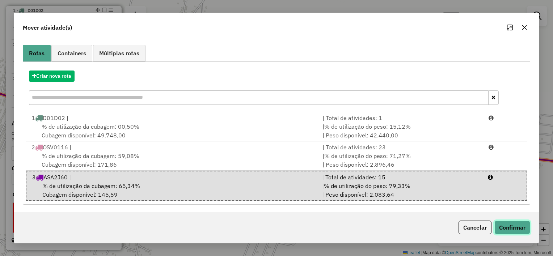
click at [516, 225] on button "Confirmar" at bounding box center [513, 228] width 36 height 14
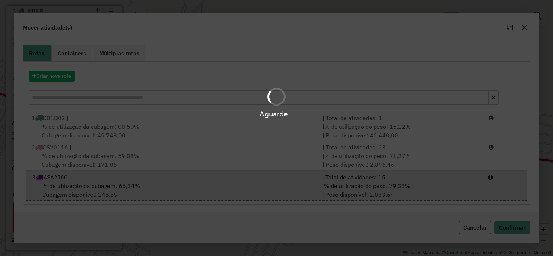
scroll to position [0, 0]
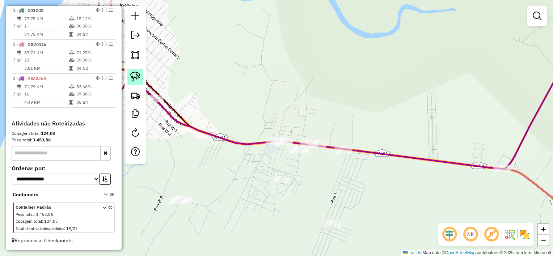
click at [132, 78] on img at bounding box center [135, 77] width 10 height 10
drag, startPoint x: 490, startPoint y: 158, endPoint x: 485, endPoint y: 189, distance: 31.9
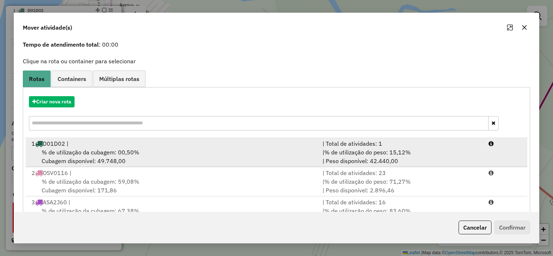
scroll to position [54, 0]
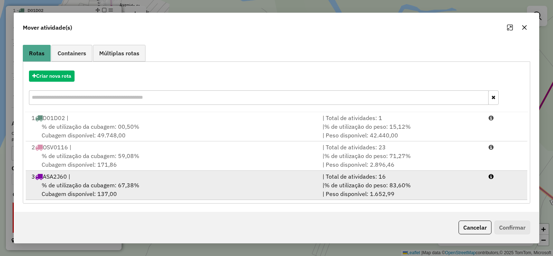
click at [95, 184] on span "% de utilização da cubagem: 67,38%" at bounding box center [91, 185] width 98 height 7
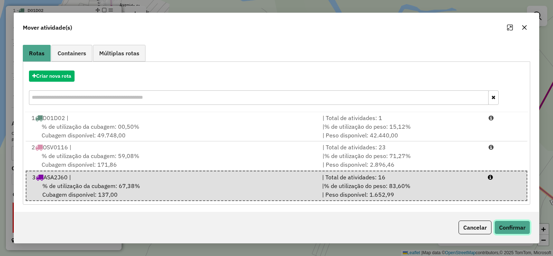
click at [506, 229] on button "Confirmar" at bounding box center [513, 228] width 36 height 14
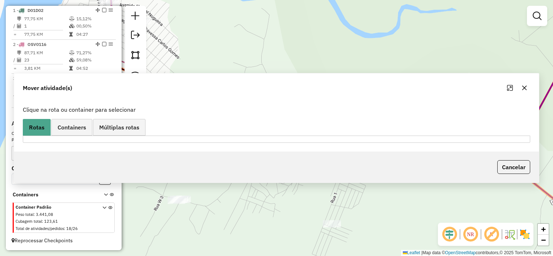
scroll to position [0, 0]
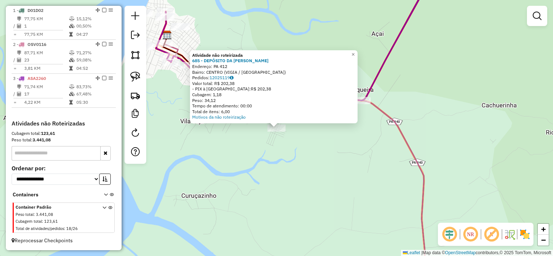
click at [297, 178] on div "Atividade não roteirizada 685 - DEPÓSITO DA MANU Endereço: PA 412 Bairro: CENTR…" at bounding box center [276, 128] width 553 height 256
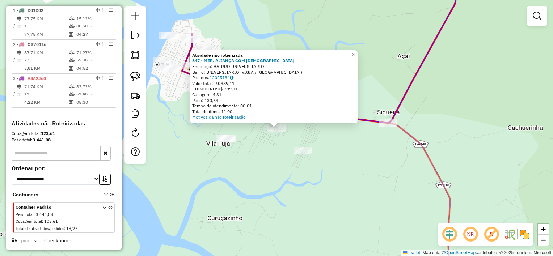
click at [223, 143] on div at bounding box center [225, 138] width 18 height 7
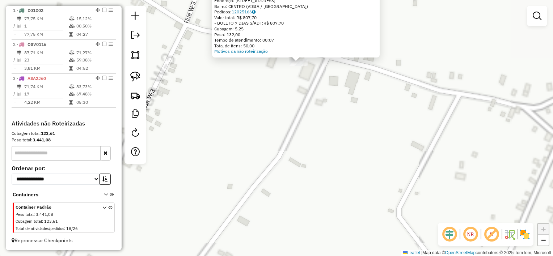
drag, startPoint x: 347, startPoint y: 87, endPoint x: 313, endPoint y: 149, distance: 70.7
click at [313, 149] on div "Atividade não roteirizada 584 - AS [PERSON_NAME]: [STREET_ADDRESS] Pedidos: 120…" at bounding box center [276, 128] width 553 height 256
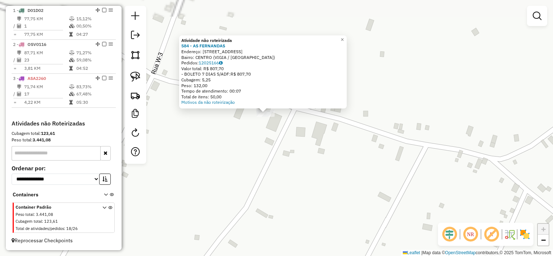
click at [306, 136] on div "Atividade não roteirizada 584 - AS [PERSON_NAME]: [STREET_ADDRESS] Pedidos: 120…" at bounding box center [276, 128] width 553 height 256
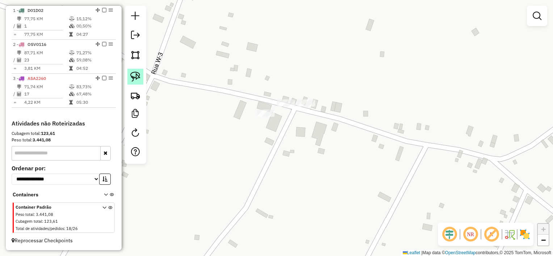
click at [137, 76] on img at bounding box center [135, 77] width 10 height 10
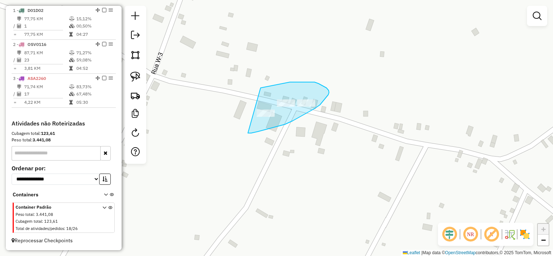
drag, startPoint x: 261, startPoint y: 88, endPoint x: 248, endPoint y: 133, distance: 47.0
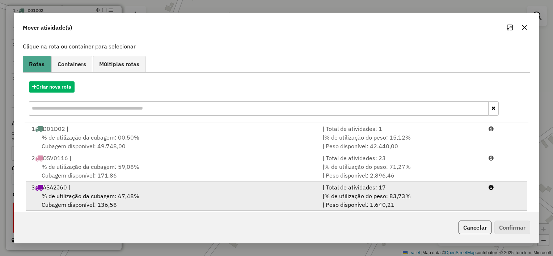
scroll to position [54, 0]
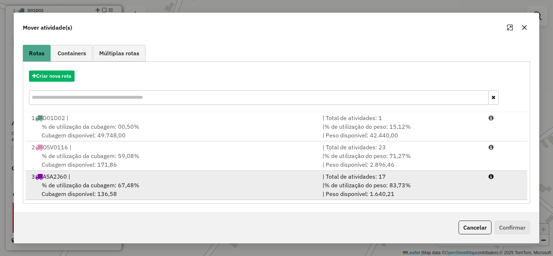
click at [66, 183] on span "% de utilização da cubagem: 67,48%" at bounding box center [91, 185] width 98 height 7
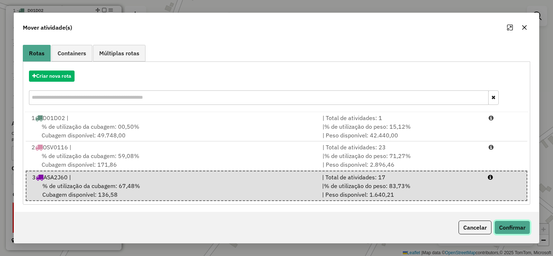
click at [502, 230] on button "Confirmar" at bounding box center [513, 228] width 36 height 14
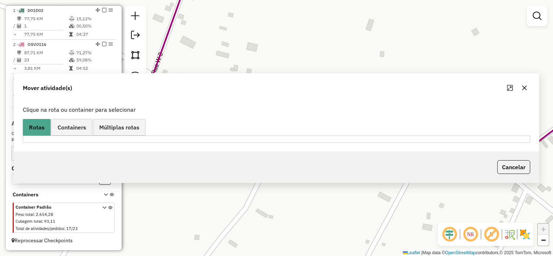
scroll to position [0, 0]
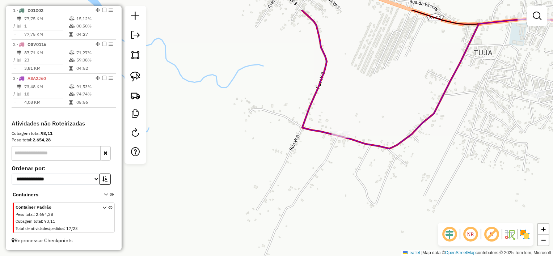
drag, startPoint x: 373, startPoint y: 51, endPoint x: 347, endPoint y: 183, distance: 133.6
click at [347, 183] on div "Janela de atendimento Grade de atendimento Capacidade Transportadoras Veículos …" at bounding box center [276, 128] width 553 height 256
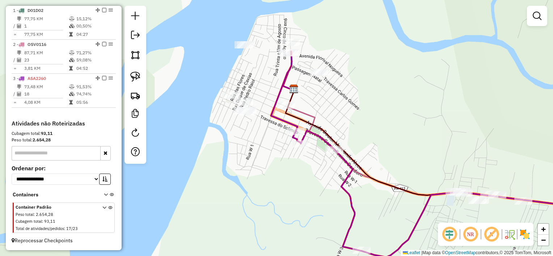
drag, startPoint x: 305, startPoint y: 50, endPoint x: 329, endPoint y: 119, distance: 73.1
click at [329, 119] on div "Janela de atendimento Grade de atendimento Capacidade Transportadoras Veículos …" at bounding box center [276, 128] width 553 height 256
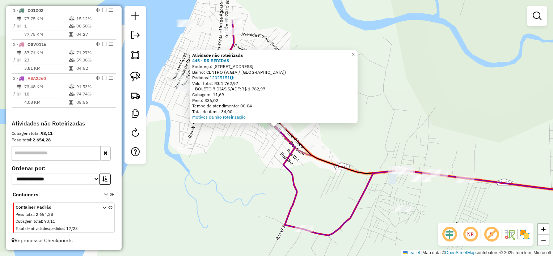
click at [338, 146] on div "Atividade não roteirizada 445 - RR BEBIDAS Endereço: [STREET_ADDRESS] Pedidos: …" at bounding box center [276, 128] width 553 height 256
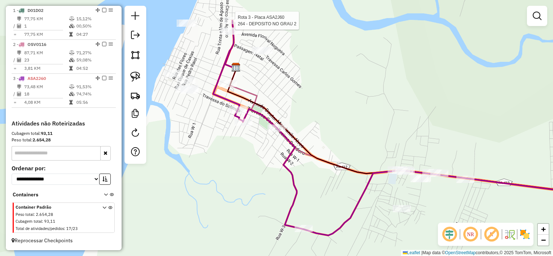
select select "**********"
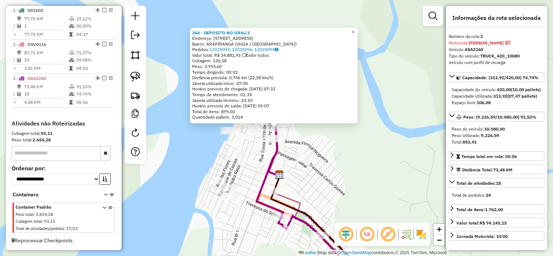
click at [416, 159] on div "264 - DEPOSITO NO GRAU 2 Endereço: [STREET_ADDRESS] Bairro: ARAPIRANGA ([GEOGRA…" at bounding box center [276, 128] width 553 height 256
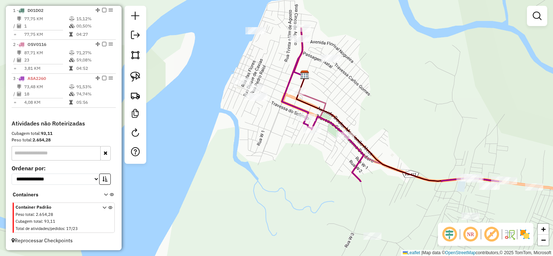
drag, startPoint x: 383, startPoint y: 160, endPoint x: 406, endPoint y: 71, distance: 91.2
click at [406, 71] on div "Janela de atendimento Grade de atendimento Capacidade Transportadoras Veículos …" at bounding box center [276, 128] width 553 height 256
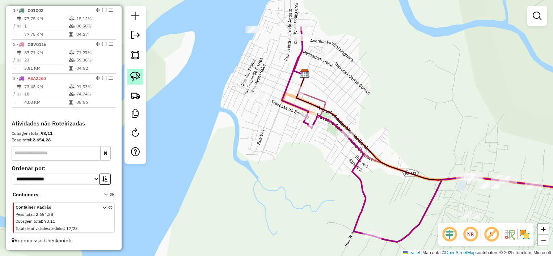
click at [134, 75] on img at bounding box center [135, 77] width 10 height 10
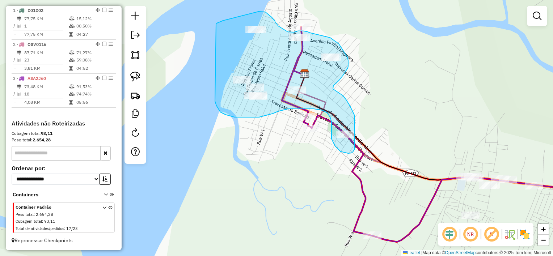
drag, startPoint x: 223, startPoint y: 21, endPoint x: 215, endPoint y: 101, distance: 81.2
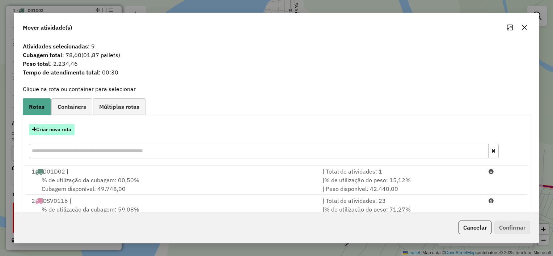
click at [72, 131] on button "Criar nova rota" at bounding box center [52, 129] width 46 height 11
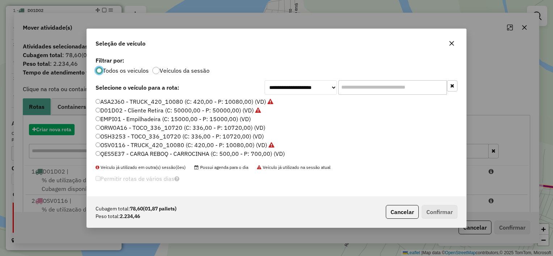
scroll to position [4, 2]
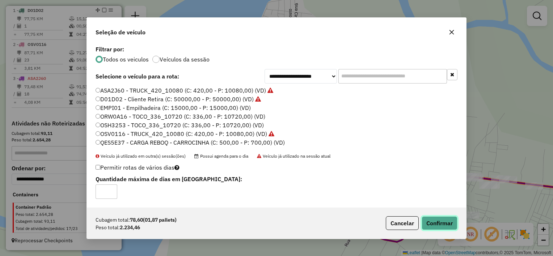
click at [444, 225] on button "Confirmar" at bounding box center [440, 224] width 36 height 14
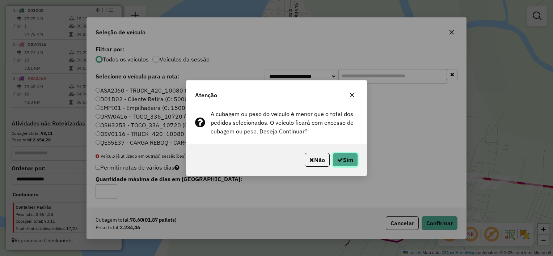
click at [338, 163] on button "Sim" at bounding box center [345, 160] width 25 height 14
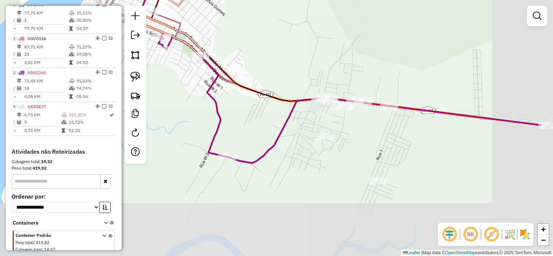
drag, startPoint x: 447, startPoint y: 179, endPoint x: 386, endPoint y: 125, distance: 81.3
click at [386, 125] on div "Janela de atendimento Grade de atendimento Capacidade Transportadoras Veículos …" at bounding box center [276, 128] width 553 height 256
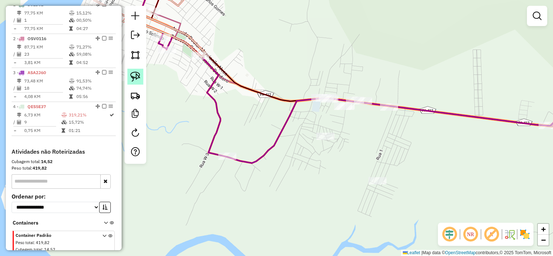
click at [139, 75] on img at bounding box center [135, 77] width 10 height 10
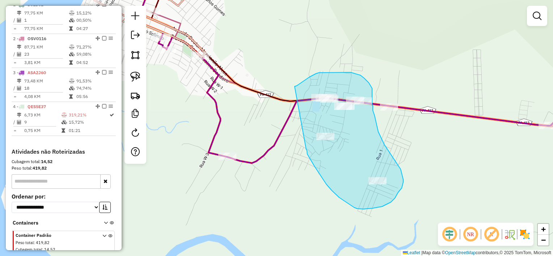
drag, startPoint x: 296, startPoint y: 87, endPoint x: 306, endPoint y: 150, distance: 63.9
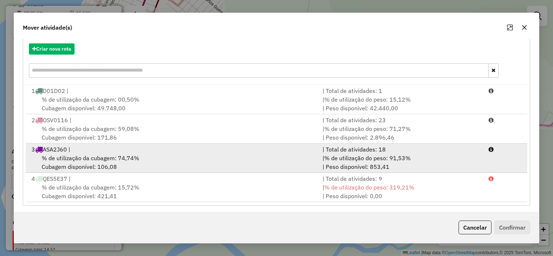
scroll to position [83, 0]
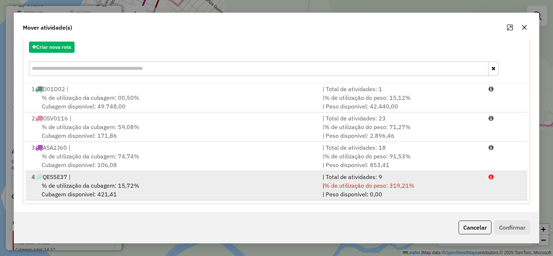
click at [54, 185] on span "% de utilização da cubagem: 15,72%" at bounding box center [91, 185] width 98 height 7
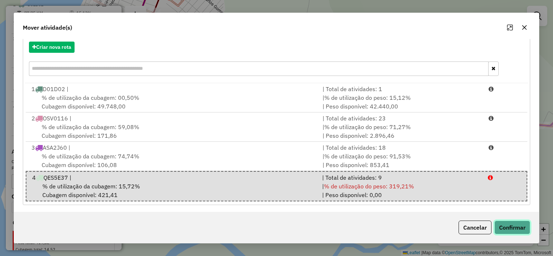
click at [514, 226] on button "Confirmar" at bounding box center [513, 228] width 36 height 14
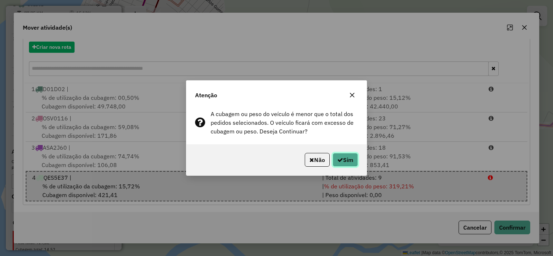
click at [339, 159] on icon "button" at bounding box center [341, 160] width 6 height 6
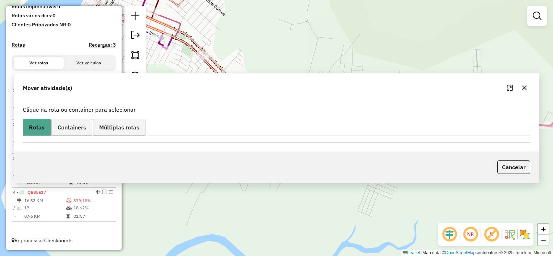
scroll to position [0, 0]
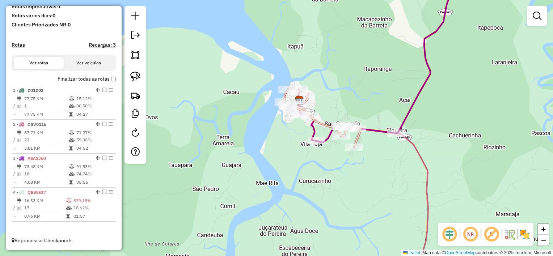
drag, startPoint x: 433, startPoint y: 174, endPoint x: 363, endPoint y: 148, distance: 74.7
click at [381, 161] on div "Janela de atendimento Grade de atendimento Capacidade Transportadoras Veículos …" at bounding box center [276, 128] width 553 height 256
select select "**********"
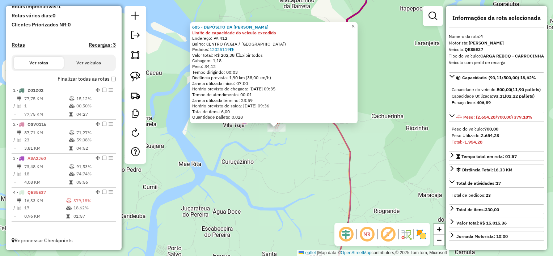
click at [334, 140] on div "685 - DEPÓSITO DA MANU Limite de capacidade do veículo excedido Endereço: PA 41…" at bounding box center [276, 128] width 553 height 256
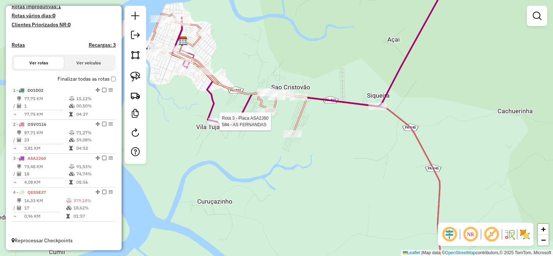
select select "**********"
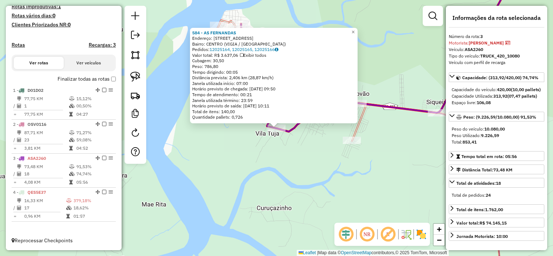
click at [230, 178] on div "584 - AS [PERSON_NAME]: [STREET_ADDRESS] [GEOGRAPHIC_DATA]: 12025164, 12025165,…" at bounding box center [276, 128] width 553 height 256
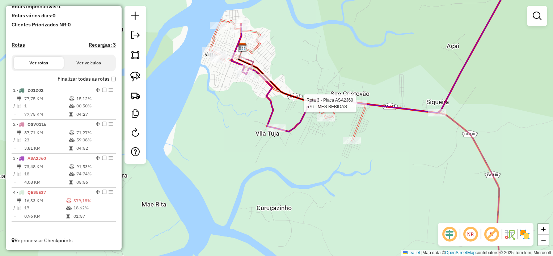
select select "**********"
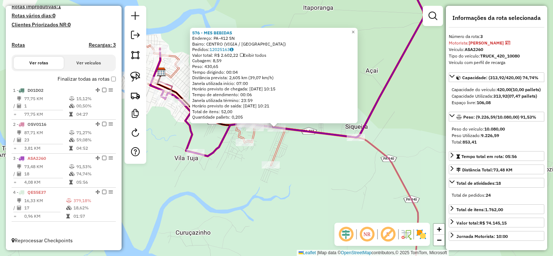
click at [159, 134] on div "576 - MES BEBIDAS Endereço: [GEOGRAPHIC_DATA]-412 SN Bairro: [GEOGRAPHIC_DATA] …" at bounding box center [276, 128] width 553 height 256
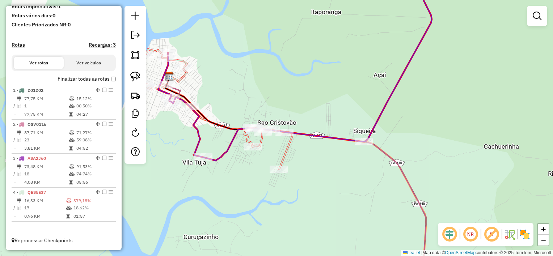
drag, startPoint x: 171, startPoint y: 113, endPoint x: 229, endPoint y: 133, distance: 61.7
click at [229, 133] on div "Janela de atendimento Grade de atendimento Capacidade Transportadoras Veículos …" at bounding box center [276, 128] width 553 height 256
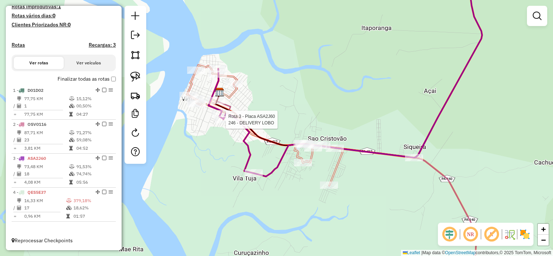
select select "**********"
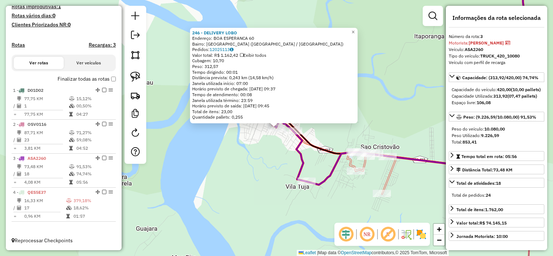
click at [226, 143] on div "246 - DELIVERY LOBO Endereço: BOA ESPERANCA 60 Bairro: [GEOGRAPHIC_DATA] ([GEOG…" at bounding box center [276, 128] width 553 height 256
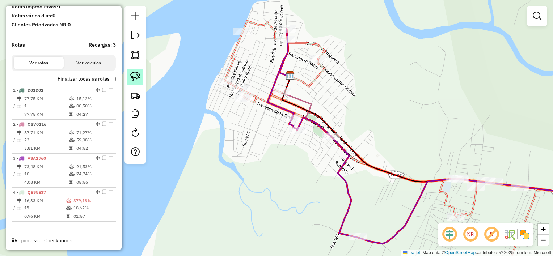
click at [130, 75] on link at bounding box center [135, 77] width 16 height 16
drag, startPoint x: 281, startPoint y: 129, endPoint x: 291, endPoint y: 146, distance: 19.3
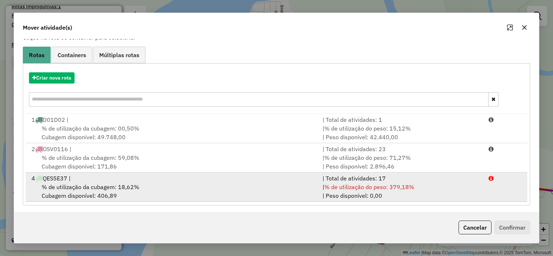
scroll to position [54, 0]
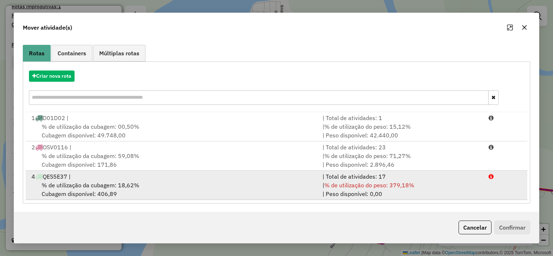
click at [85, 183] on span "% de utilização da cubagem: 18,62%" at bounding box center [91, 185] width 98 height 7
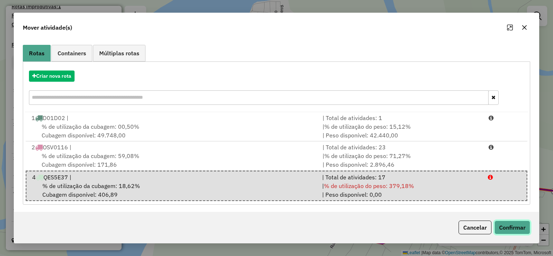
click at [503, 228] on button "Confirmar" at bounding box center [513, 228] width 36 height 14
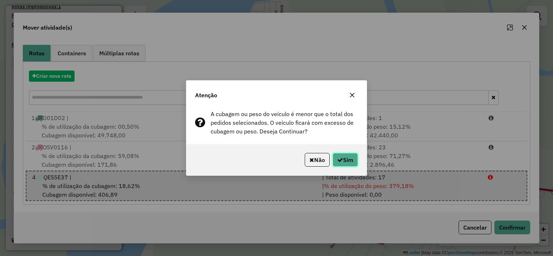
click at [341, 159] on icon "button" at bounding box center [341, 160] width 6 height 6
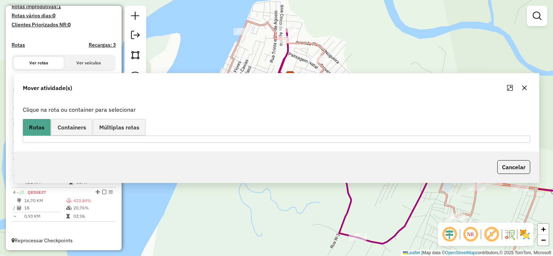
scroll to position [0, 0]
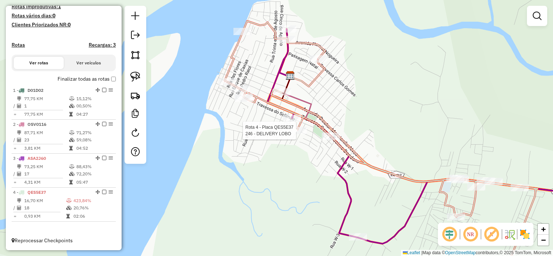
select select "**********"
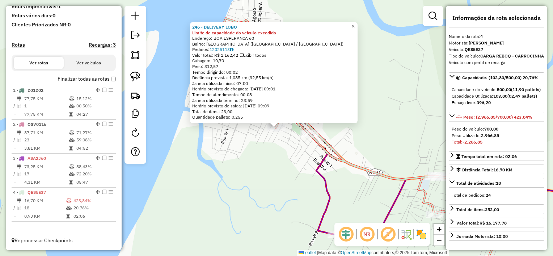
click at [277, 183] on div "246 - DELIVERY LOBO Limite de capacidade do veículo excedido Endereço: BOA ESPE…" at bounding box center [276, 128] width 553 height 256
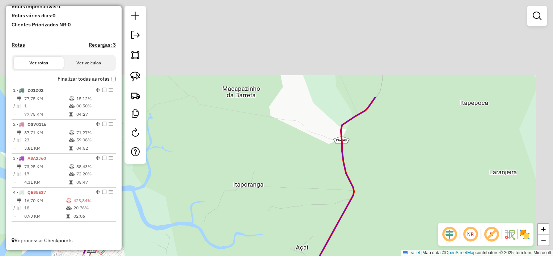
drag, startPoint x: 474, startPoint y: 142, endPoint x: 285, endPoint y: 275, distance: 231.1
click at [285, 256] on html "Aguarde... Pop-up bloqueado! Seu navegador bloqueou automáticamente a abertura …" at bounding box center [276, 128] width 553 height 256
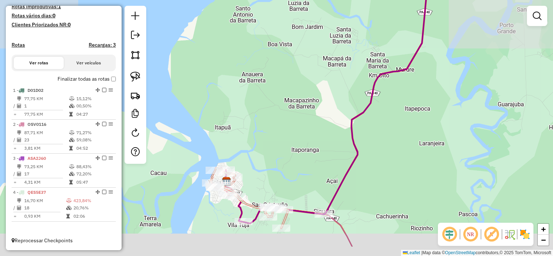
drag, startPoint x: 341, startPoint y: 229, endPoint x: 342, endPoint y: 154, distance: 75.7
click at [342, 154] on icon at bounding box center [348, 81] width 254 height 285
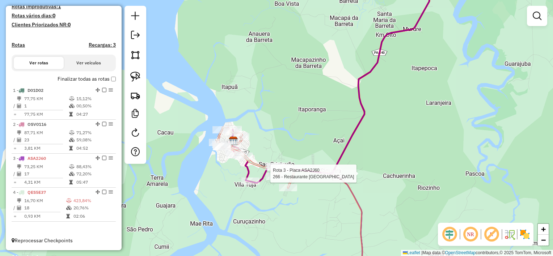
select select "**********"
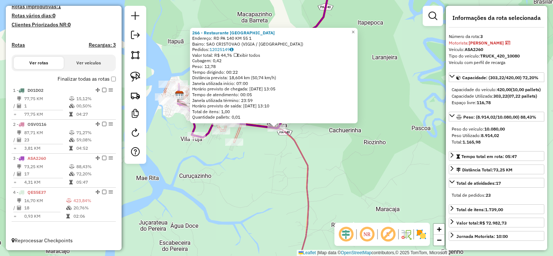
click at [379, 179] on div "266 - Restaurante [GEOGRAPHIC_DATA]: [GEOGRAPHIC_DATA] 140 KM 55 1 Bairro: [GEO…" at bounding box center [276, 128] width 553 height 256
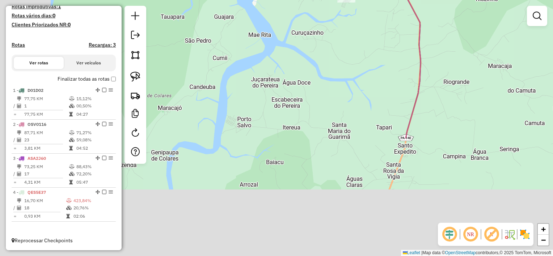
drag, startPoint x: 289, startPoint y: 195, endPoint x: 404, endPoint y: 45, distance: 189.1
click at [404, 45] on div "Janela de atendimento Grade de atendimento Capacidade Transportadoras Veículos …" at bounding box center [276, 128] width 553 height 256
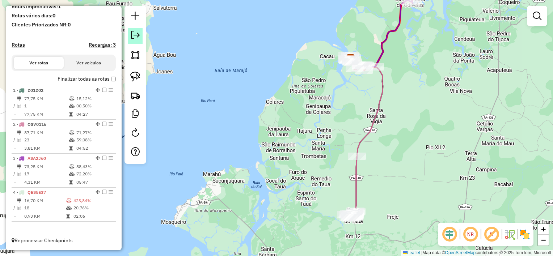
click at [131, 39] on link at bounding box center [135, 36] width 14 height 16
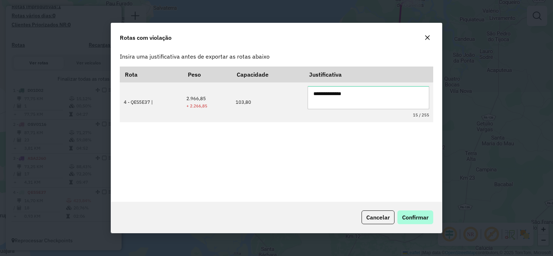
type textarea "**********"
click at [411, 217] on span "Confirmar" at bounding box center [415, 217] width 26 height 7
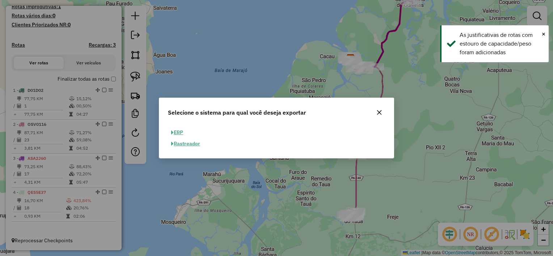
click at [175, 131] on button "ERP" at bounding box center [177, 132] width 18 height 11
select select "**"
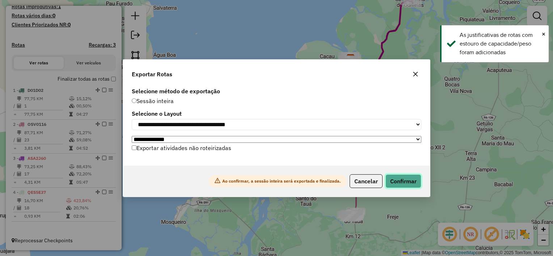
click at [396, 185] on button "Confirmar" at bounding box center [404, 182] width 36 height 14
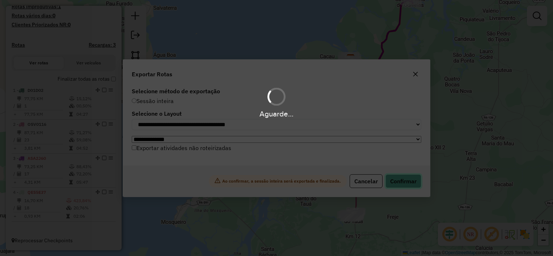
scroll to position [188, 0]
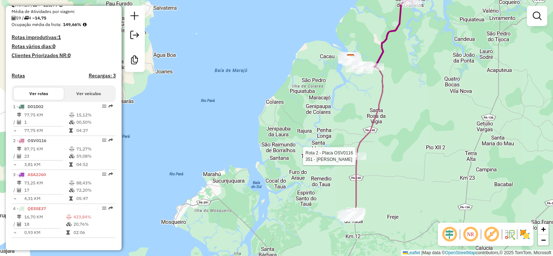
click at [361, 152] on icon at bounding box center [367, 135] width 33 height 153
select select "**********"
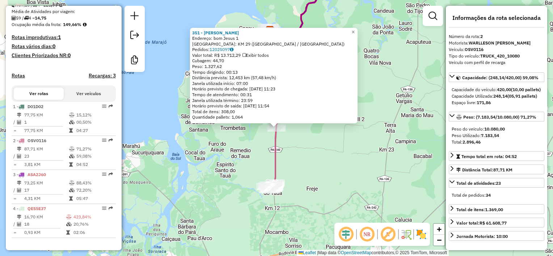
click at [371, 162] on div "351 - Deposito [PERSON_NAME]: bom Jesus 1 Bairro: KM 29 ([GEOGRAPHIC_DATA] / [G…" at bounding box center [276, 128] width 553 height 256
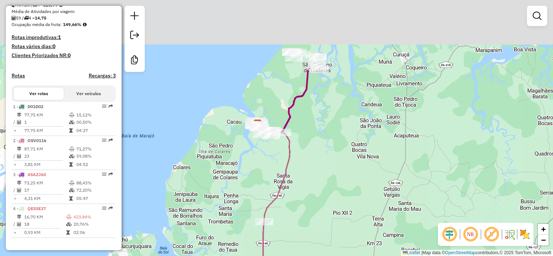
drag, startPoint x: 354, startPoint y: 31, endPoint x: 330, endPoint y: 94, distance: 68.0
click at [339, 134] on div "Janela de atendimento Grade de atendimento Capacidade Transportadoras Veículos …" at bounding box center [276, 128] width 553 height 256
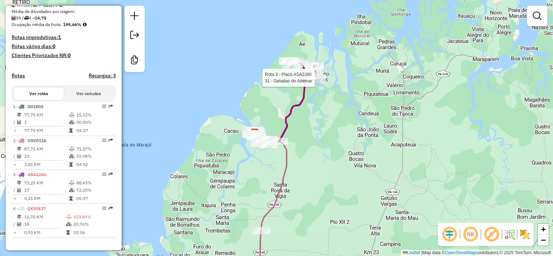
select select "**********"
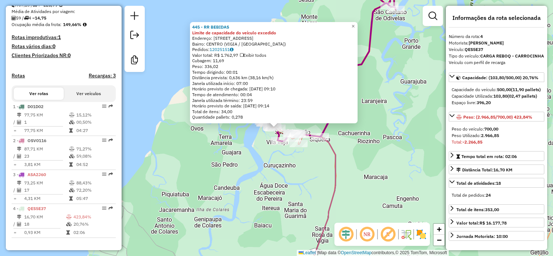
click at [161, 166] on div "445 - RR BEBIDAS Limite de capacidade do veículo excedido Endereço: [STREET_ADD…" at bounding box center [276, 128] width 553 height 256
